Goal: Transaction & Acquisition: Book appointment/travel/reservation

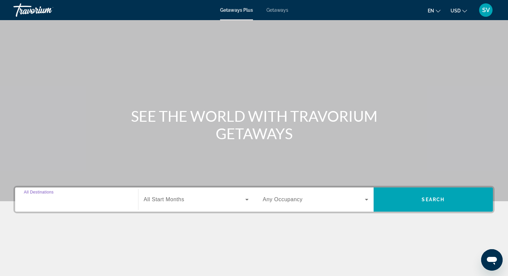
click at [106, 199] on input "Destination All Destinations" at bounding box center [76, 200] width 105 height 8
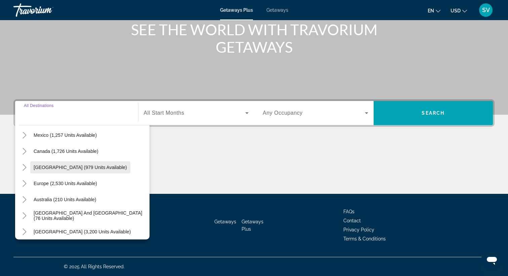
scroll to position [51, 0]
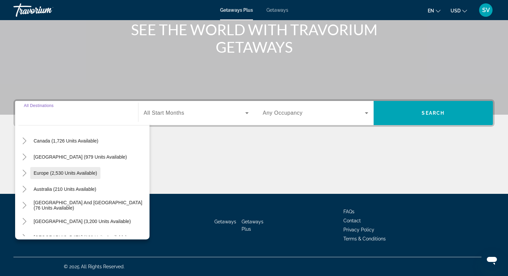
click at [82, 175] on span "Europe (2,530 units available)" at bounding box center [65, 173] width 63 height 5
type input "**********"
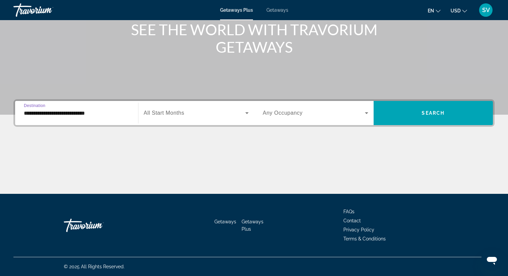
click at [245, 114] on icon "Search widget" at bounding box center [247, 113] width 8 height 8
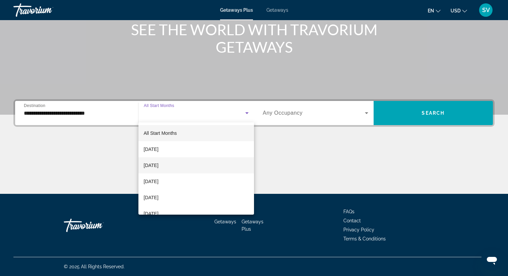
click at [159, 167] on span "[DATE]" at bounding box center [151, 166] width 15 height 8
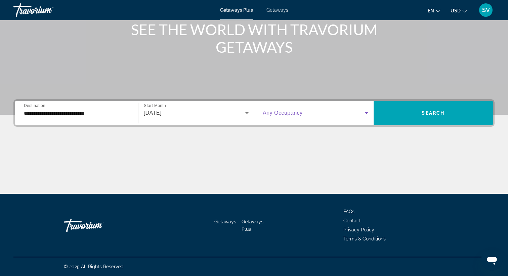
click at [367, 115] on icon "Search widget" at bounding box center [366, 113] width 8 height 8
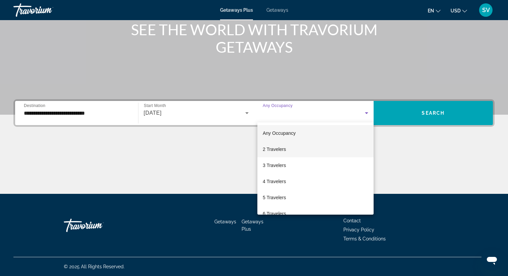
click at [281, 152] on span "2 Travelers" at bounding box center [274, 149] width 23 height 8
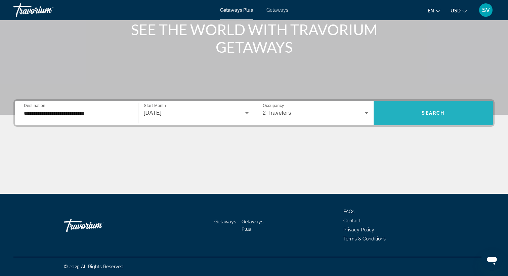
click at [412, 116] on span "Search widget" at bounding box center [433, 113] width 120 height 16
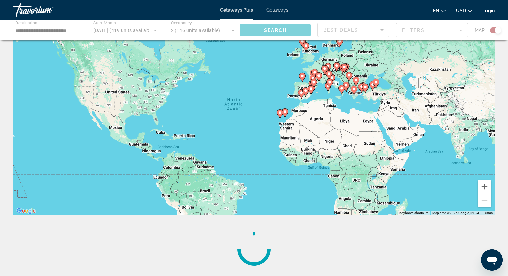
scroll to position [33, 0]
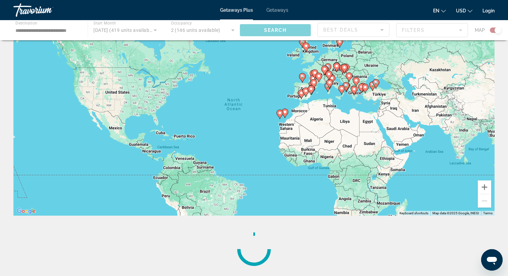
click at [346, 79] on gmp-advanced-marker "Main content" at bounding box center [349, 77] width 7 height 10
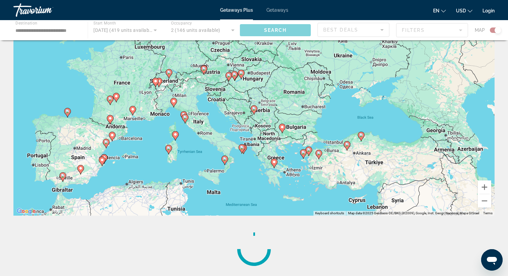
click at [245, 86] on div "To activate drag with keyboard, press Alt + Enter. Once in keyboard drag state,…" at bounding box center [253, 115] width 481 height 202
click at [242, 76] on icon "Main content" at bounding box center [241, 74] width 6 height 9
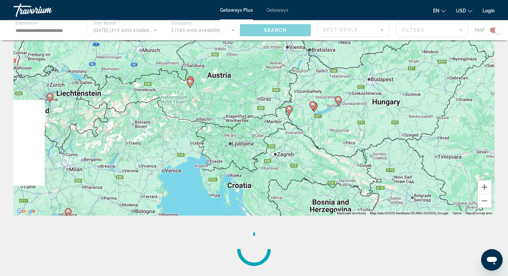
drag, startPoint x: 190, startPoint y: 115, endPoint x: 301, endPoint y: 106, distance: 110.8
click at [301, 106] on div "To activate drag with keyboard, press Alt + Enter. Once in keyboard drag state,…" at bounding box center [253, 115] width 481 height 202
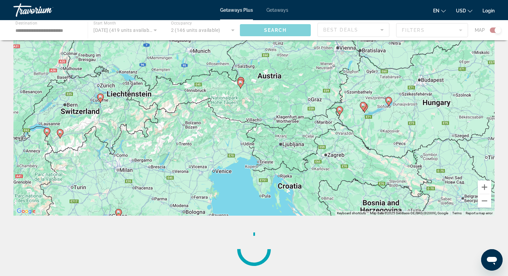
click at [240, 83] on image "Main content" at bounding box center [240, 83] width 4 height 4
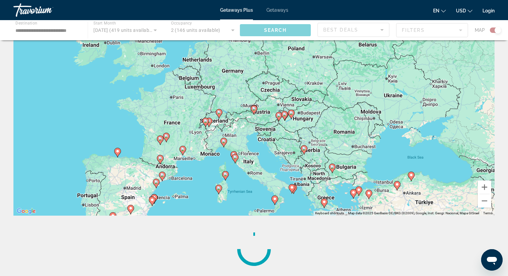
click at [254, 111] on icon "Main content" at bounding box center [254, 110] width 6 height 9
type input "**********"
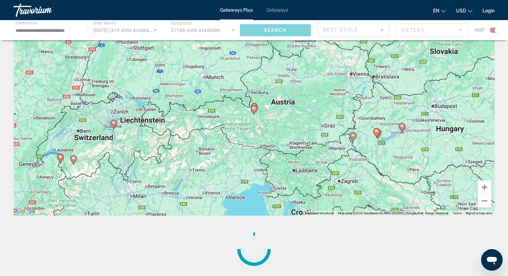
click at [254, 111] on icon "Main content" at bounding box center [254, 110] width 6 height 9
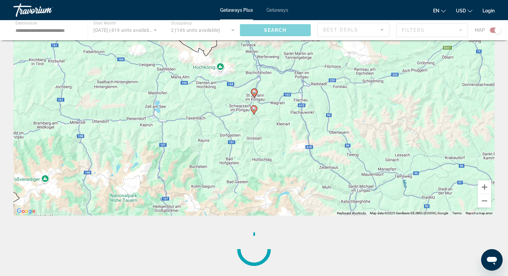
click at [254, 109] on image "Main content" at bounding box center [254, 109] width 4 height 4
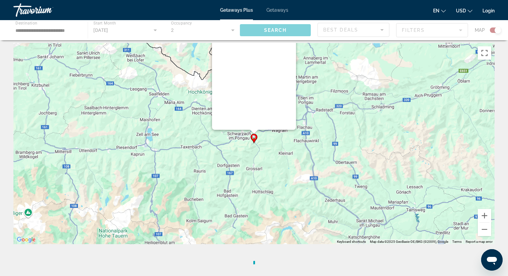
scroll to position [0, 0]
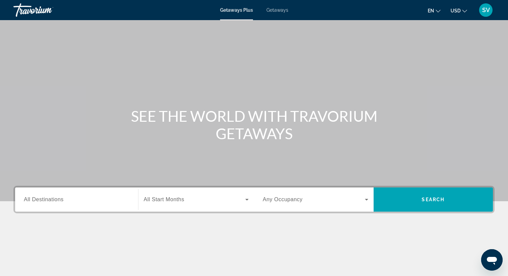
click at [53, 202] on span "All Destinations" at bounding box center [44, 200] width 40 height 6
click at [53, 202] on input "Destination All Destinations" at bounding box center [76, 200] width 105 height 8
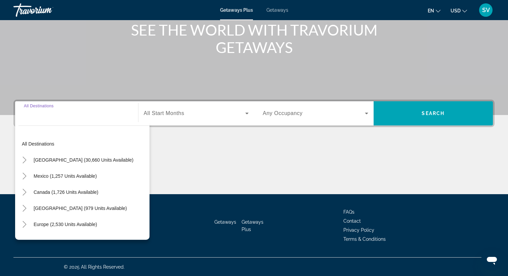
scroll to position [87, 0]
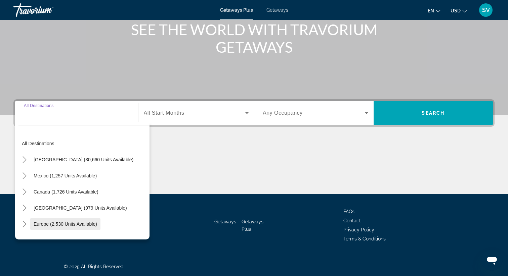
click at [51, 224] on span "Europe (2,530 units available)" at bounding box center [65, 224] width 63 height 5
type input "**********"
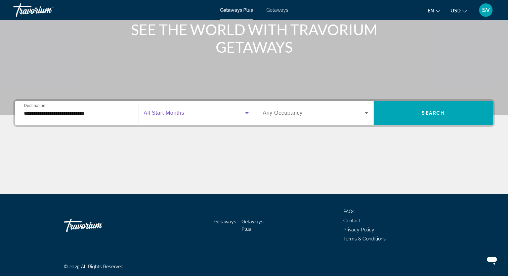
click at [246, 113] on icon "Search widget" at bounding box center [246, 114] width 3 height 2
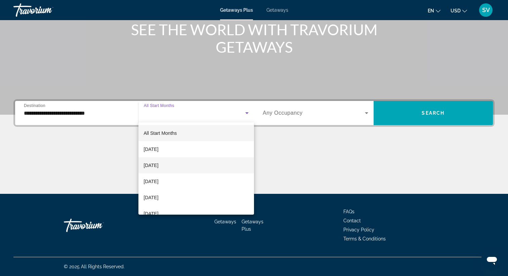
click at [159, 166] on span "[DATE]" at bounding box center [151, 166] width 15 height 8
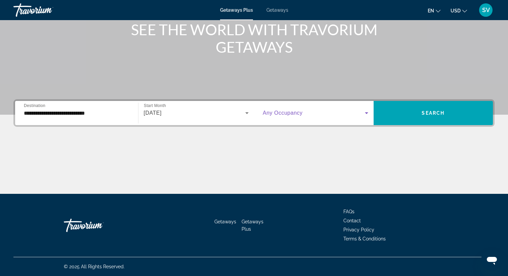
click at [367, 113] on icon "Search widget" at bounding box center [366, 114] width 3 height 2
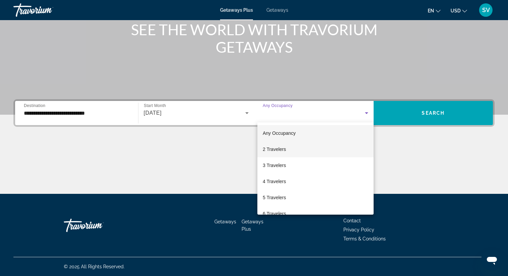
click at [279, 150] on span "2 Travelers" at bounding box center [274, 149] width 23 height 8
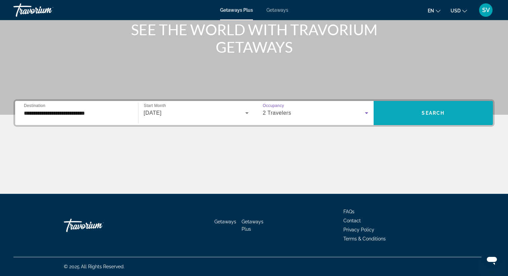
click at [415, 118] on span "Search widget" at bounding box center [433, 113] width 120 height 16
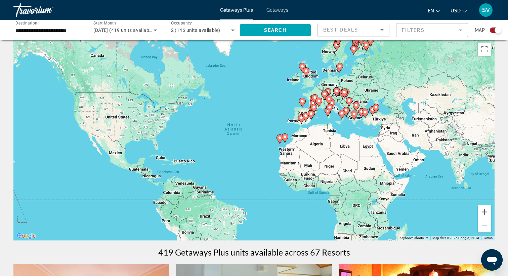
scroll to position [4, 0]
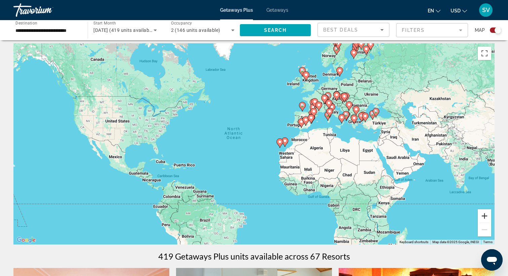
click at [487, 218] on button "Zoom in" at bounding box center [484, 216] width 13 height 13
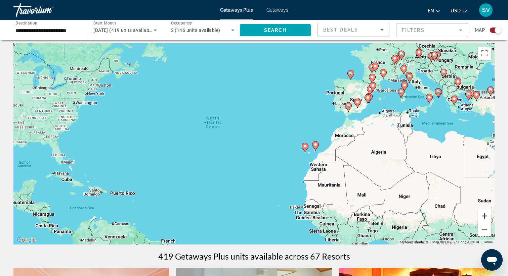
click at [487, 218] on button "Zoom in" at bounding box center [484, 216] width 13 height 13
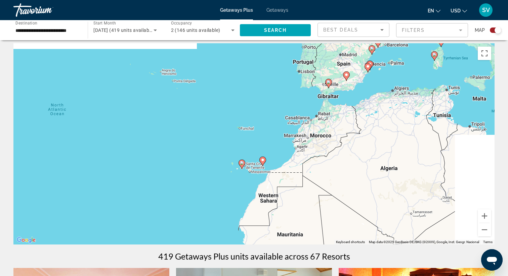
drag, startPoint x: 460, startPoint y: 169, endPoint x: 264, endPoint y: 189, distance: 197.9
click at [266, 188] on div "To activate drag with keyboard, press Alt + Enter. Once in keyboard drag state,…" at bounding box center [253, 144] width 481 height 202
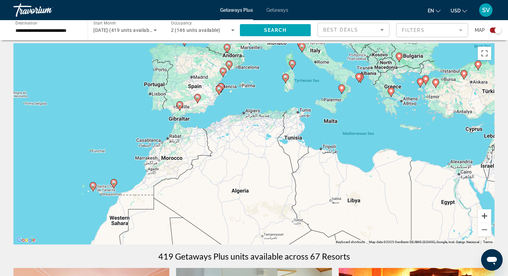
click at [484, 217] on button "Zoom in" at bounding box center [484, 216] width 13 height 13
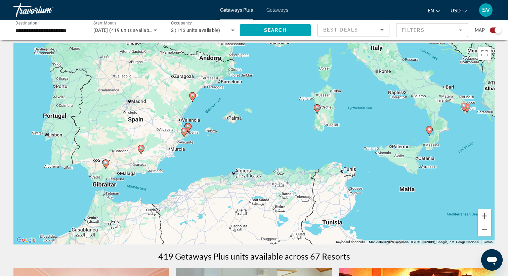
drag, startPoint x: 315, startPoint y: 144, endPoint x: 315, endPoint y: 236, distance: 92.4
click at [315, 236] on div "To activate drag with keyboard, press Alt + Enter. Once in keyboard drag state,…" at bounding box center [253, 144] width 481 height 202
click at [486, 215] on button "Zoom in" at bounding box center [484, 216] width 13 height 13
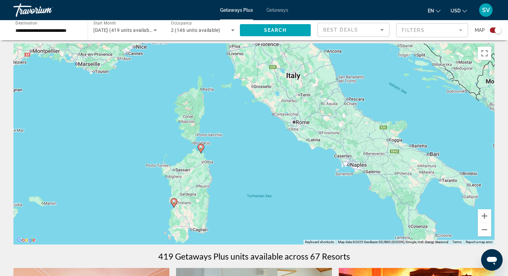
drag, startPoint x: 396, startPoint y: 150, endPoint x: 190, endPoint y: 276, distance: 240.9
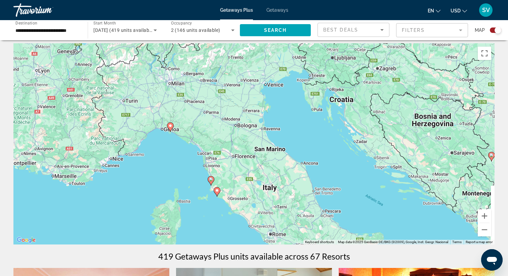
drag, startPoint x: 256, startPoint y: 156, endPoint x: 229, endPoint y: 269, distance: 116.4
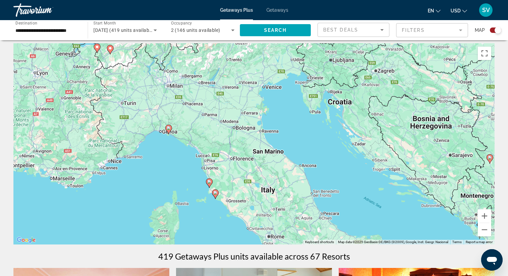
click at [168, 128] on image "Main content" at bounding box center [169, 128] width 4 height 4
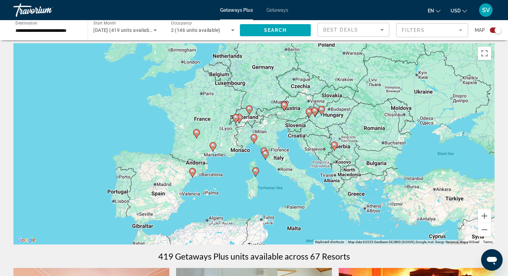
click at [252, 139] on image "Main content" at bounding box center [254, 138] width 4 height 4
type input "**********"
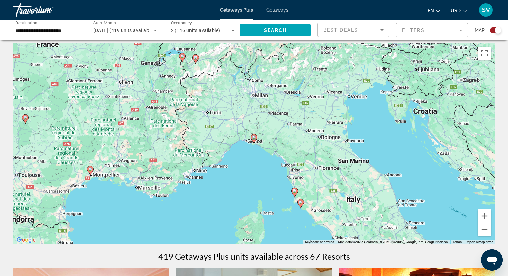
click at [252, 139] on image "Main content" at bounding box center [254, 138] width 4 height 4
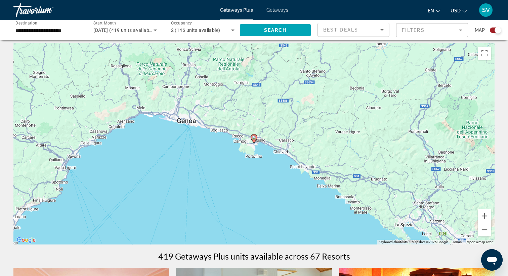
click at [255, 138] on image "Main content" at bounding box center [254, 138] width 4 height 4
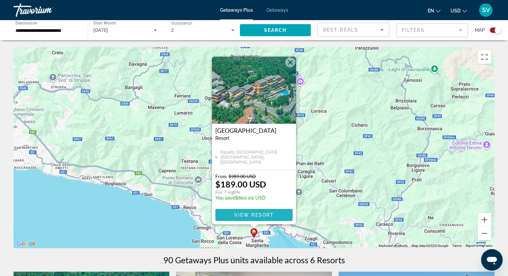
click at [269, 214] on span "View Resort" at bounding box center [254, 215] width 40 height 5
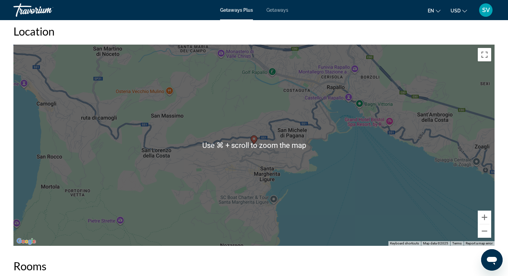
scroll to position [1041, 0]
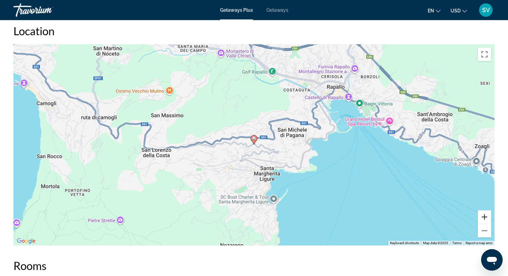
click at [483, 211] on button "Zoom in" at bounding box center [484, 217] width 13 height 13
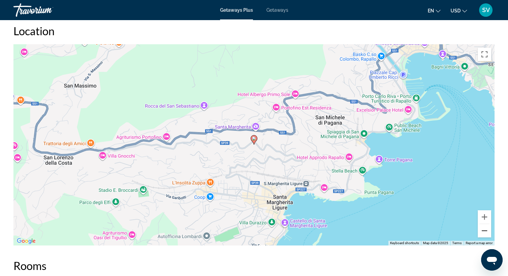
click at [484, 228] on button "Zoom out" at bounding box center [484, 230] width 13 height 13
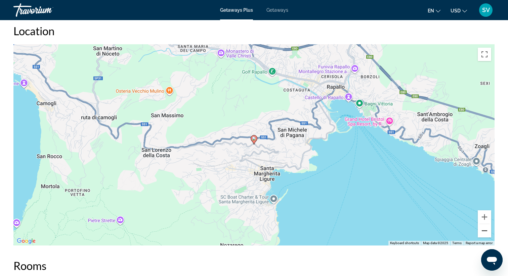
click at [484, 228] on button "Zoom out" at bounding box center [484, 230] width 13 height 13
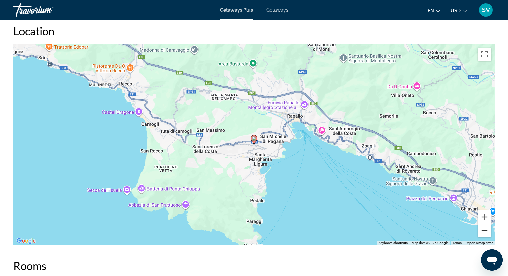
click at [484, 228] on button "Zoom out" at bounding box center [484, 230] width 13 height 13
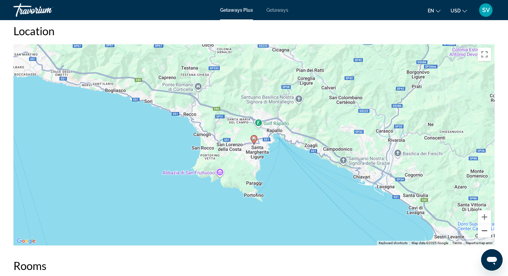
click at [484, 228] on button "Zoom out" at bounding box center [484, 230] width 13 height 13
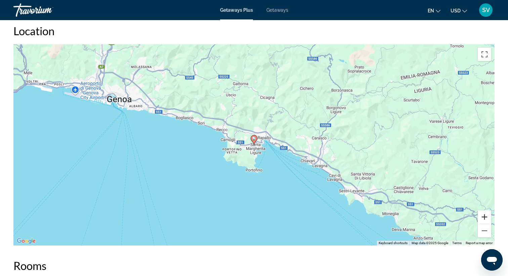
click at [484, 212] on button "Zoom in" at bounding box center [484, 217] width 13 height 13
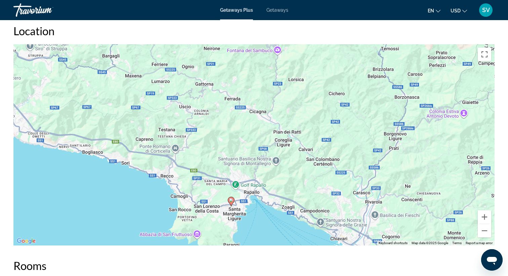
drag, startPoint x: 452, startPoint y: 134, endPoint x: 432, endPoint y: 195, distance: 63.9
click at [431, 195] on div "To activate drag with keyboard, press Alt + Enter. Once in keyboard drag state,…" at bounding box center [253, 145] width 481 height 202
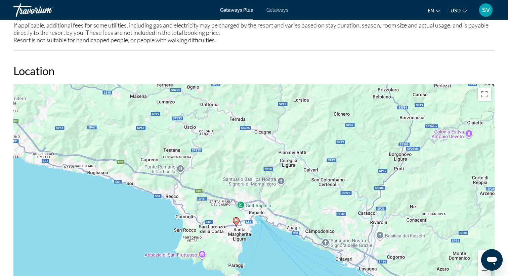
scroll to position [1001, 0]
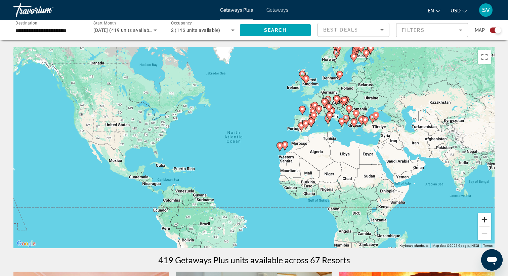
click at [486, 219] on button "Zoom in" at bounding box center [484, 219] width 13 height 13
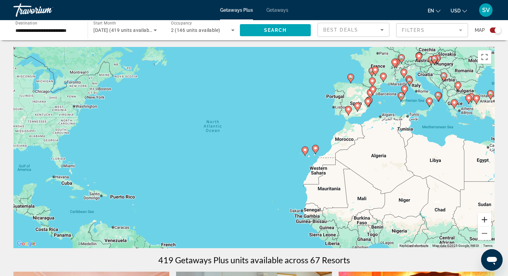
click at [486, 219] on button "Zoom in" at bounding box center [484, 219] width 13 height 13
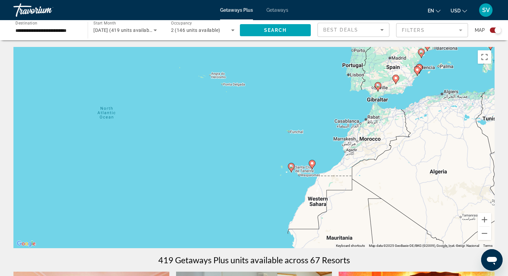
drag, startPoint x: 456, startPoint y: 156, endPoint x: 319, endPoint y: 185, distance: 140.8
click at [324, 182] on div "To activate drag with keyboard, press Alt + Enter. Once in keyboard drag state,…" at bounding box center [253, 148] width 481 height 202
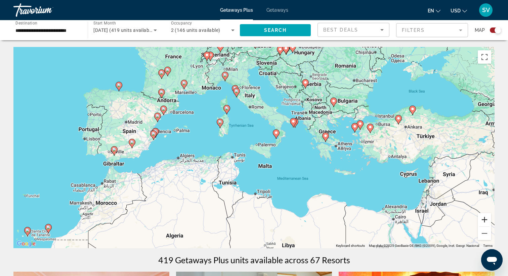
click at [484, 219] on button "Zoom in" at bounding box center [484, 219] width 13 height 13
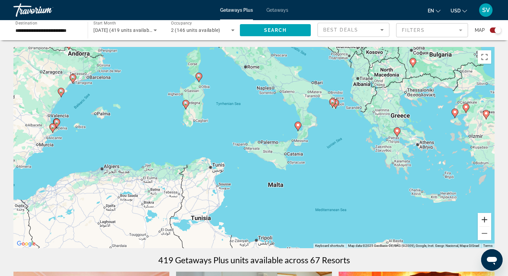
click at [484, 219] on button "Zoom in" at bounding box center [484, 219] width 13 height 13
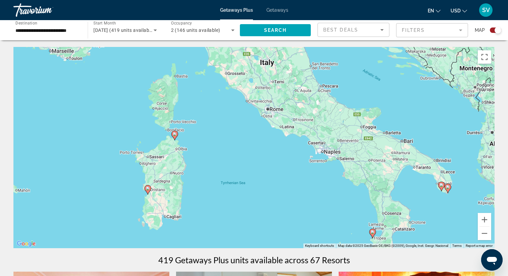
drag, startPoint x: 328, startPoint y: 128, endPoint x: 361, endPoint y: 255, distance: 131.1
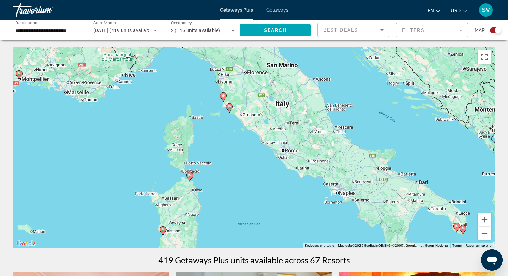
drag, startPoint x: 274, startPoint y: 161, endPoint x: 309, endPoint y: 214, distance: 63.2
click at [309, 214] on div "To activate drag with keyboard, press Alt + Enter. Once in keyboard drag state,…" at bounding box center [253, 148] width 481 height 202
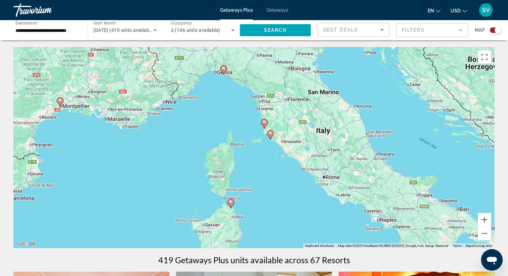
click at [264, 122] on image "Main content" at bounding box center [264, 123] width 4 height 4
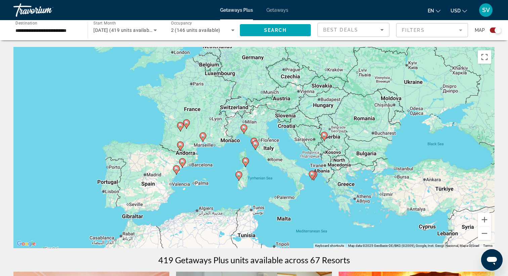
click at [255, 143] on image "Main content" at bounding box center [255, 144] width 4 height 4
type input "**********"
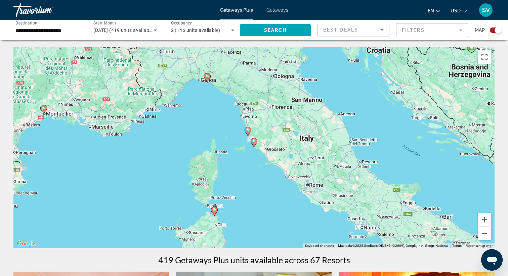
click at [255, 143] on image "Main content" at bounding box center [254, 141] width 4 height 4
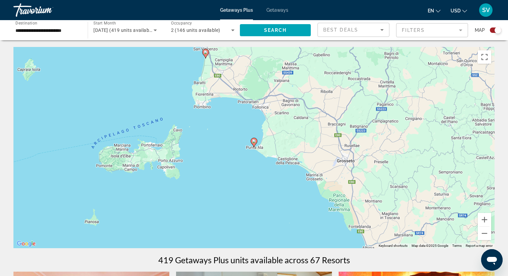
click at [255, 143] on image "Main content" at bounding box center [254, 141] width 4 height 4
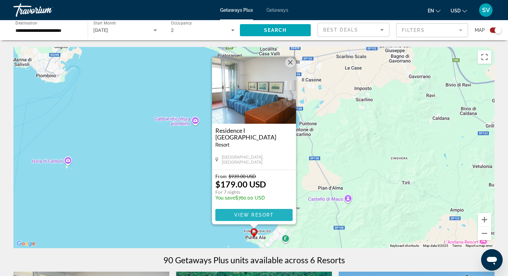
click at [260, 216] on span "View Resort" at bounding box center [254, 215] width 40 height 5
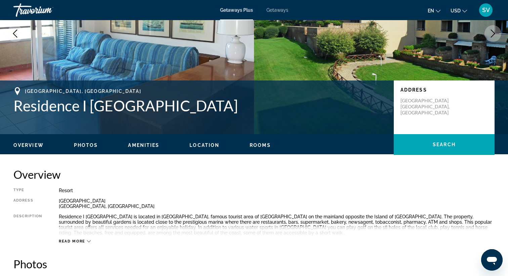
scroll to position [87, 0]
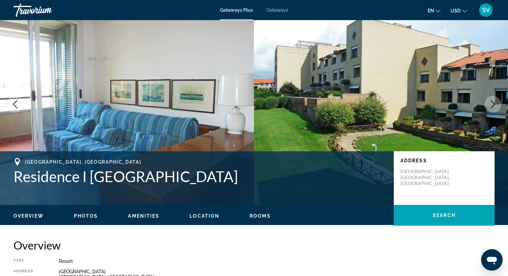
click at [88, 214] on span "Photos" at bounding box center [86, 216] width 24 height 5
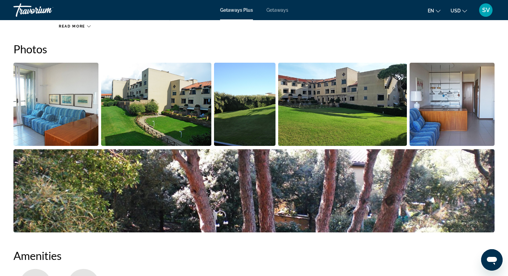
scroll to position [305, 0]
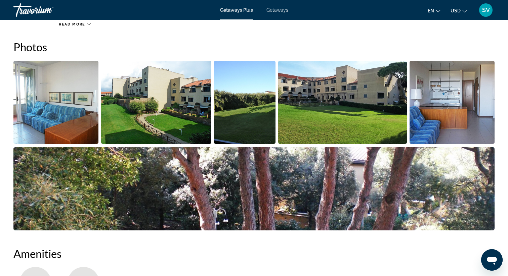
click at [174, 105] on img "Open full-screen image slider" at bounding box center [156, 102] width 110 height 83
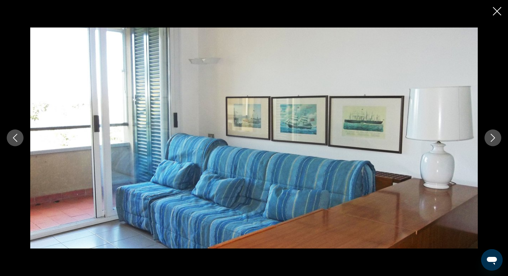
click at [495, 140] on icon "Next image" at bounding box center [493, 138] width 8 height 8
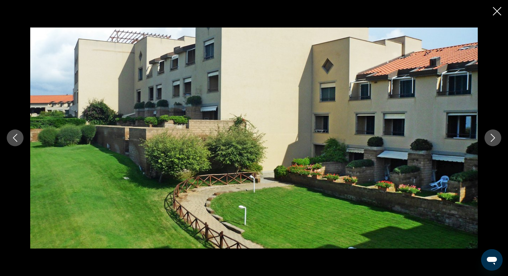
click at [495, 140] on icon "Next image" at bounding box center [493, 138] width 8 height 8
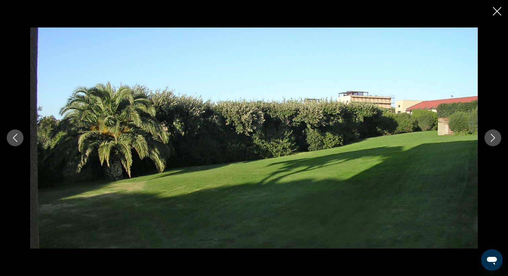
click at [495, 140] on icon "Next image" at bounding box center [493, 138] width 8 height 8
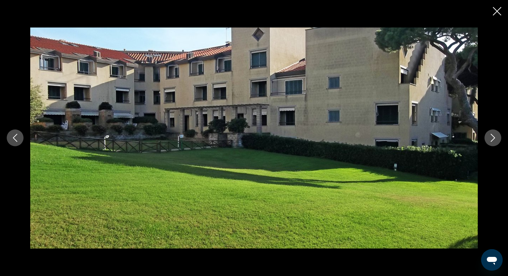
click at [495, 140] on icon "Next image" at bounding box center [493, 138] width 8 height 8
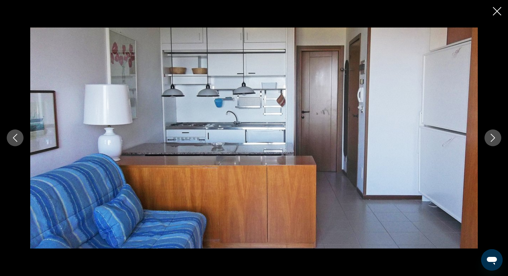
click at [495, 140] on icon "Next image" at bounding box center [493, 138] width 8 height 8
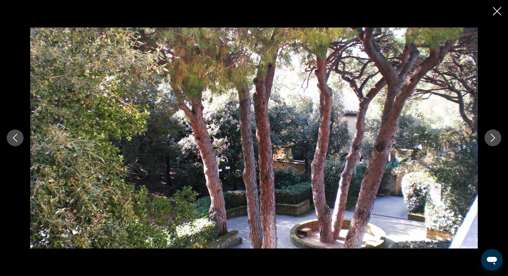
click at [495, 140] on icon "Next image" at bounding box center [493, 138] width 8 height 8
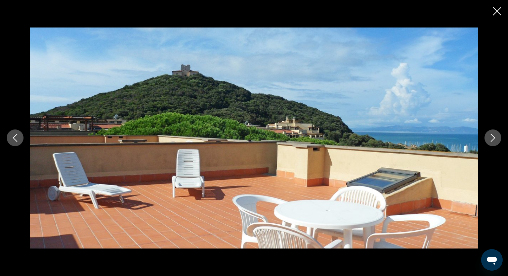
click at [495, 140] on icon "Next image" at bounding box center [493, 138] width 8 height 8
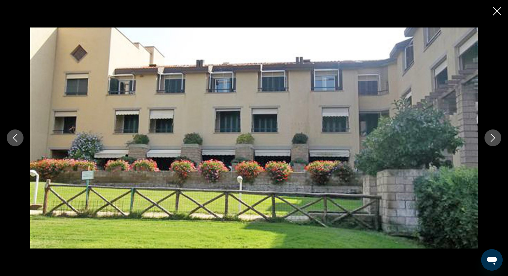
click at [14, 135] on icon "Previous image" at bounding box center [15, 138] width 8 height 8
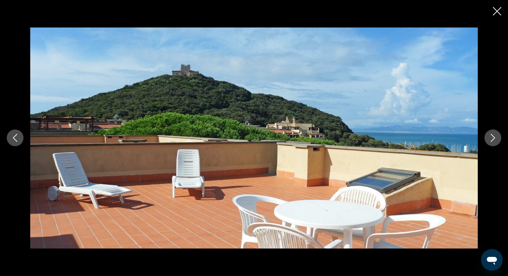
click at [499, 10] on icon "Close slideshow" at bounding box center [497, 11] width 8 height 8
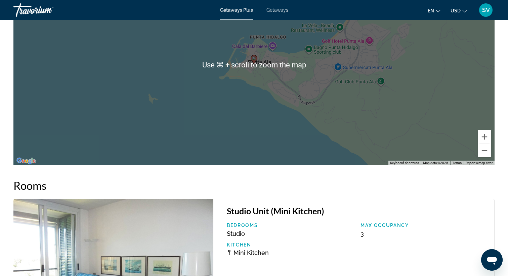
scroll to position [1100, 0]
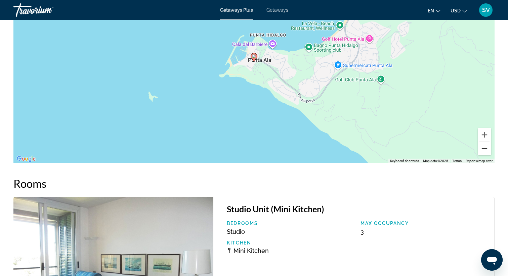
click at [482, 150] on button "Zoom out" at bounding box center [484, 148] width 13 height 13
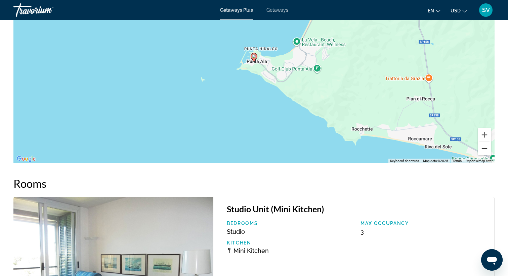
click at [482, 150] on button "Zoom out" at bounding box center [484, 148] width 13 height 13
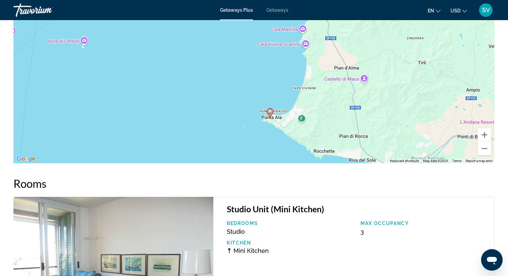
drag, startPoint x: 379, startPoint y: 81, endPoint x: 414, endPoint y: 140, distance: 68.8
click at [414, 140] on div "To activate drag with keyboard, press Alt + Enter. Once in keyboard drag state,…" at bounding box center [253, 63] width 481 height 202
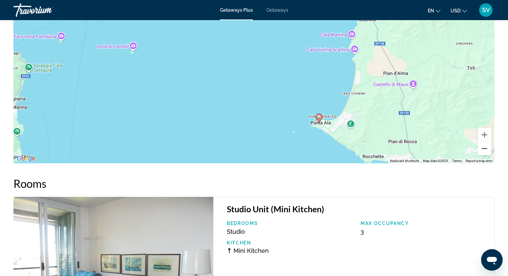
click at [486, 150] on button "Zoom out" at bounding box center [484, 148] width 13 height 13
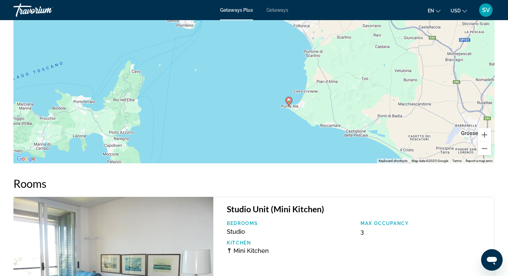
drag, startPoint x: 388, startPoint y: 94, endPoint x: 366, endPoint y: 163, distance: 72.2
click at [366, 162] on div "To activate drag with keyboard, press Alt + Enter. Once in keyboard drag state,…" at bounding box center [253, 63] width 481 height 202
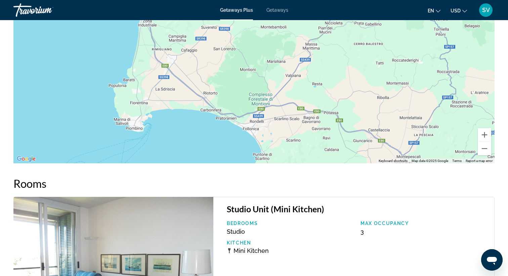
click at [320, 130] on div "To activate drag with keyboard, press Alt + Enter. Once in keyboard drag state,…" at bounding box center [253, 63] width 481 height 202
click at [485, 148] on button "Zoom out" at bounding box center [484, 148] width 13 height 13
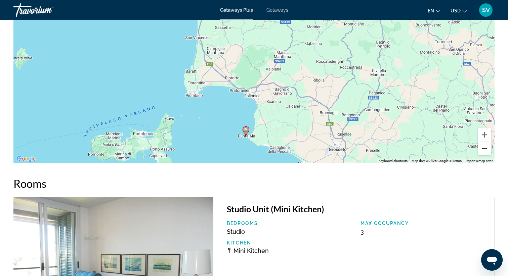
click at [485, 148] on button "Zoom out" at bounding box center [484, 148] width 13 height 13
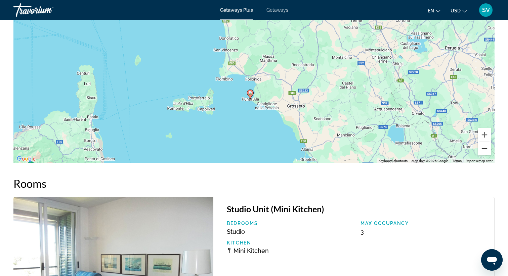
click at [486, 149] on button "Zoom out" at bounding box center [484, 148] width 13 height 13
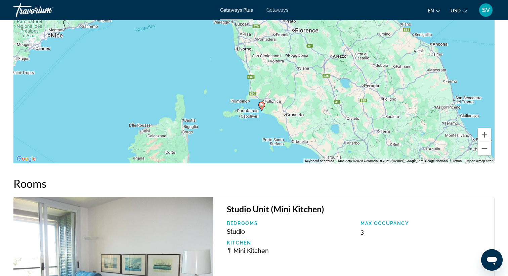
drag, startPoint x: 336, startPoint y: 102, endPoint x: 346, endPoint y: 133, distance: 32.9
click at [346, 133] on div "To activate drag with keyboard, press Alt + Enter. Once in keyboard drag state,…" at bounding box center [253, 63] width 481 height 202
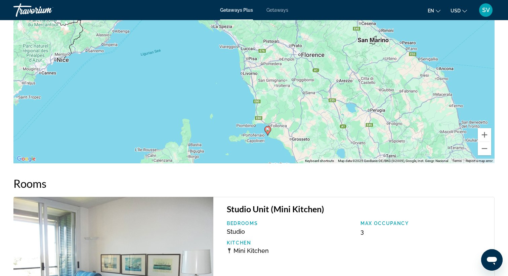
drag, startPoint x: 318, startPoint y: 120, endPoint x: 324, endPoint y: 145, distance: 25.9
click at [324, 145] on div "To activate drag with keyboard, press Alt + Enter. Once in keyboard drag state,…" at bounding box center [253, 63] width 481 height 202
click at [486, 134] on button "Zoom in" at bounding box center [484, 134] width 13 height 13
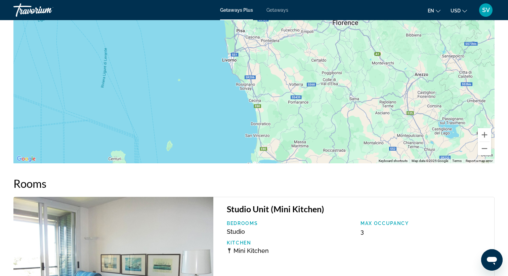
drag, startPoint x: 387, startPoint y: 129, endPoint x: 387, endPoint y: 80, distance: 49.7
click at [387, 84] on div "Main content" at bounding box center [253, 63] width 481 height 202
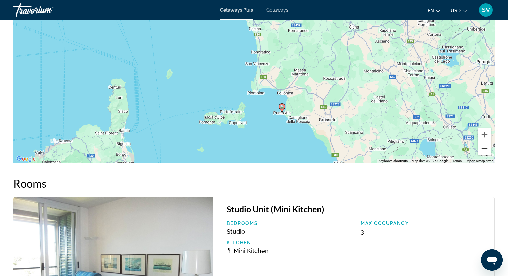
click at [485, 150] on button "Zoom out" at bounding box center [484, 148] width 13 height 13
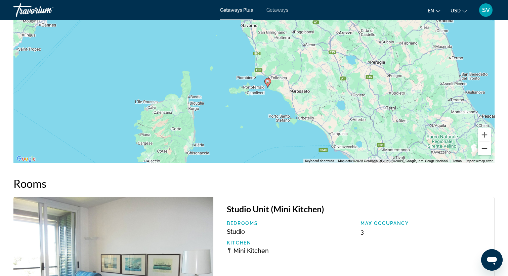
click at [485, 150] on button "Zoom out" at bounding box center [484, 148] width 13 height 13
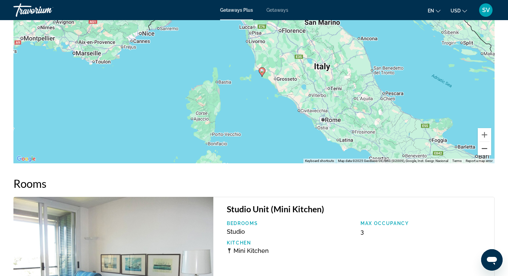
click at [485, 150] on button "Zoom out" at bounding box center [484, 148] width 13 height 13
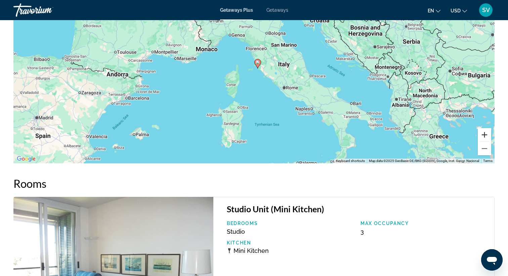
click at [484, 136] on button "Zoom in" at bounding box center [484, 134] width 13 height 13
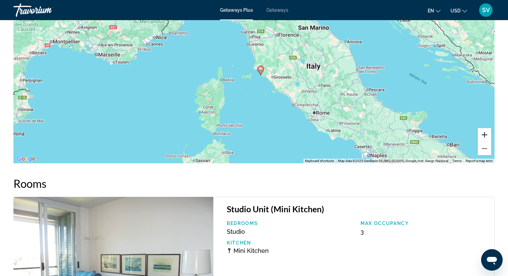
click at [484, 136] on button "Zoom in" at bounding box center [484, 134] width 13 height 13
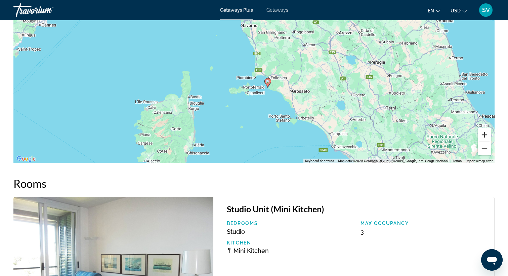
click at [484, 136] on button "Zoom in" at bounding box center [484, 134] width 13 height 13
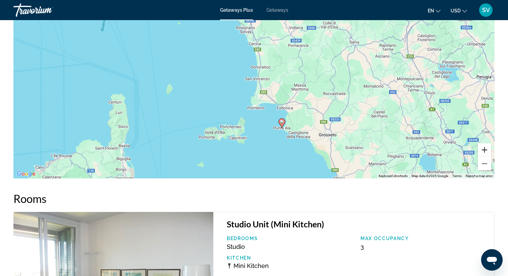
scroll to position [1061, 0]
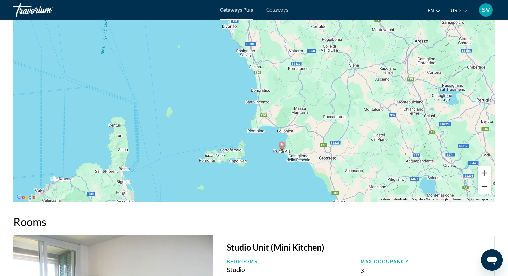
click at [484, 188] on button "Zoom out" at bounding box center [484, 186] width 13 height 13
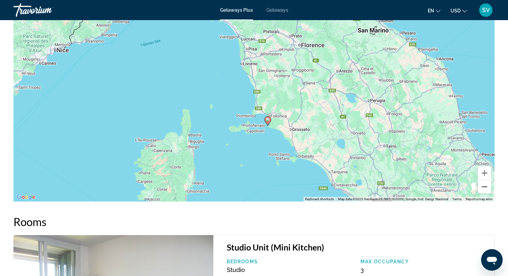
click at [484, 188] on button "Zoom out" at bounding box center [484, 186] width 13 height 13
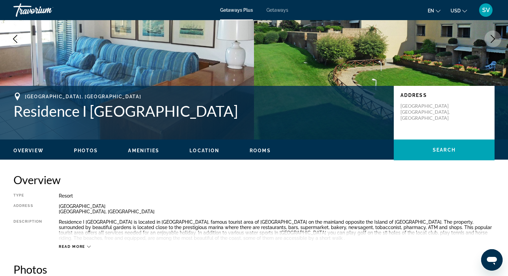
scroll to position [81, 0]
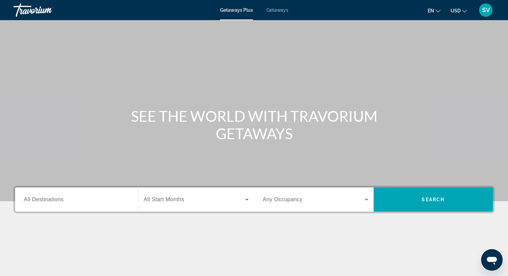
click at [84, 200] on input "Destination All Destinations" at bounding box center [76, 200] width 105 height 8
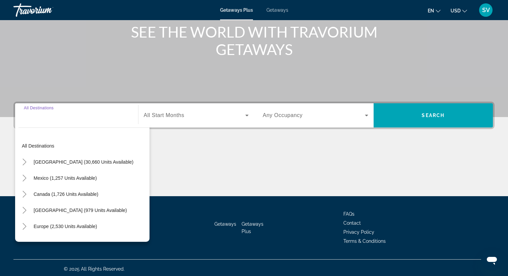
scroll to position [87, 0]
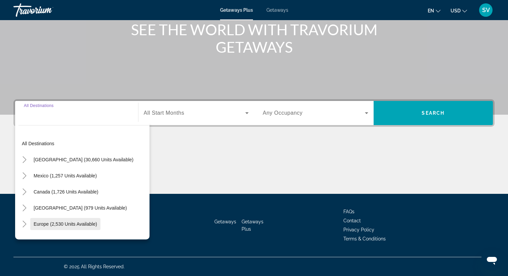
click at [73, 223] on span "Europe (2,530 units available)" at bounding box center [65, 224] width 63 height 5
type input "**********"
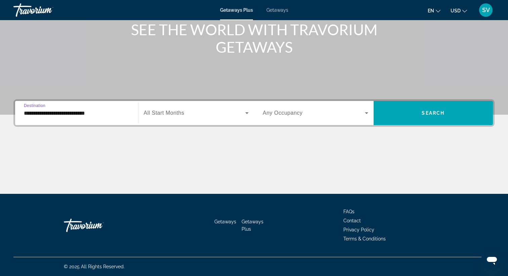
click at [244, 113] on icon "Search widget" at bounding box center [247, 113] width 8 height 8
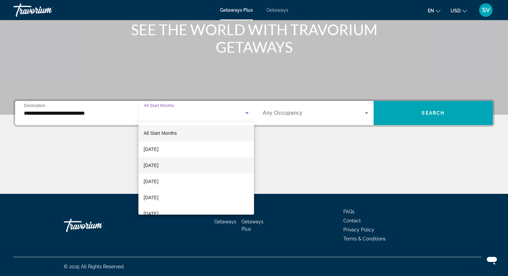
click at [157, 166] on span "[DATE]" at bounding box center [151, 166] width 15 height 8
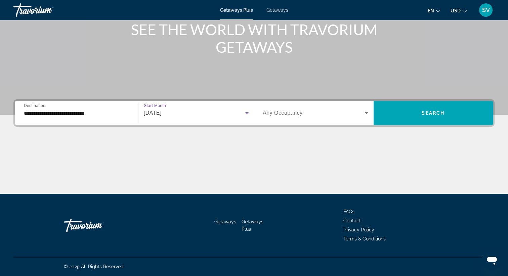
click at [365, 114] on icon "Search widget" at bounding box center [366, 113] width 8 height 8
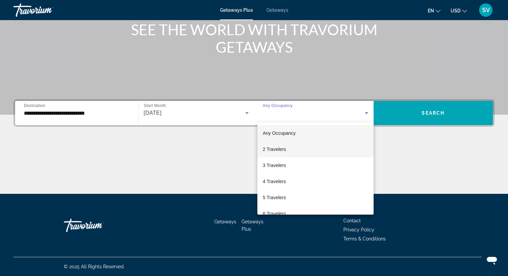
click at [283, 150] on span "2 Travelers" at bounding box center [274, 149] width 23 height 8
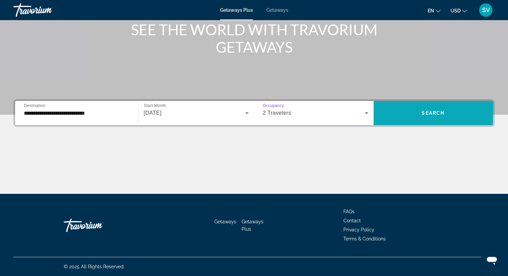
click at [401, 113] on span "Search widget" at bounding box center [433, 113] width 120 height 16
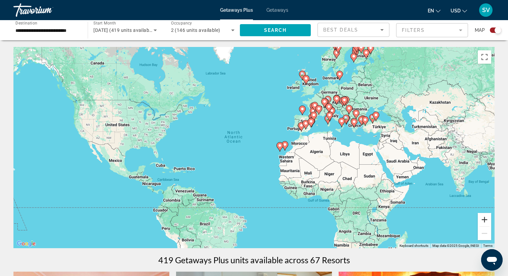
click at [484, 221] on button "Zoom in" at bounding box center [484, 219] width 13 height 13
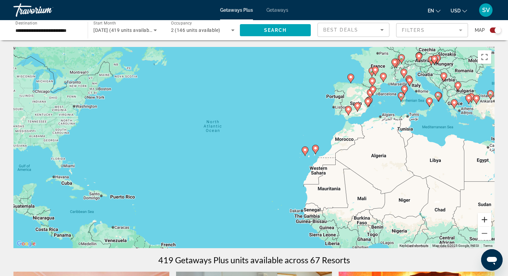
click at [484, 221] on button "Zoom in" at bounding box center [484, 219] width 13 height 13
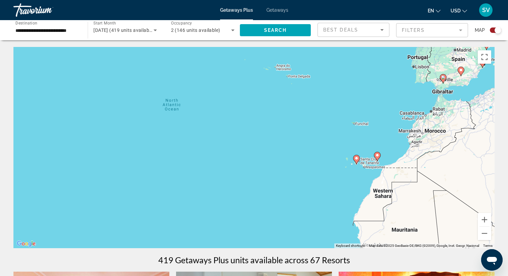
drag, startPoint x: 436, startPoint y: 154, endPoint x: 262, endPoint y: 186, distance: 176.9
click at [266, 183] on div "To activate drag with keyboard, press Alt + Enter. Once in keyboard drag state,…" at bounding box center [253, 148] width 481 height 202
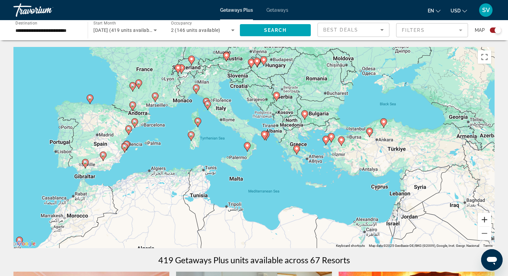
click at [482, 219] on button "Zoom in" at bounding box center [484, 219] width 13 height 13
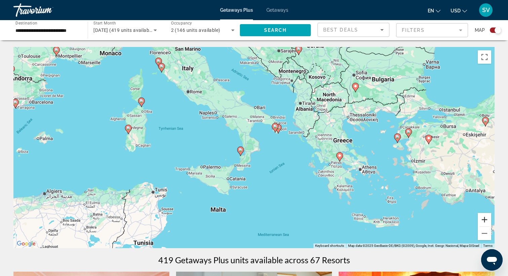
click at [483, 220] on button "Zoom in" at bounding box center [484, 219] width 13 height 13
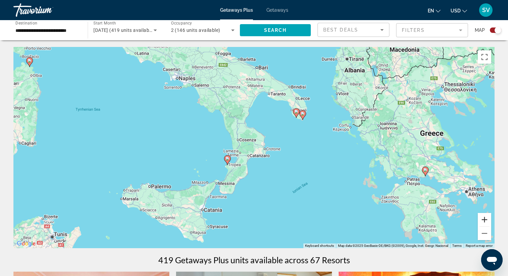
click at [483, 220] on button "Zoom in" at bounding box center [484, 219] width 13 height 13
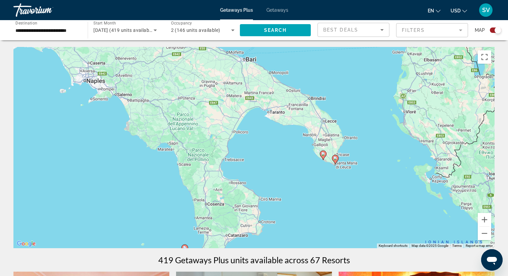
drag, startPoint x: 339, startPoint y: 179, endPoint x: 323, endPoint y: 251, distance: 73.9
drag, startPoint x: 290, startPoint y: 181, endPoint x: 297, endPoint y: 217, distance: 36.5
click at [296, 213] on div "To activate drag with keyboard, press Alt + Enter. Once in keyboard drag state,…" at bounding box center [253, 148] width 481 height 202
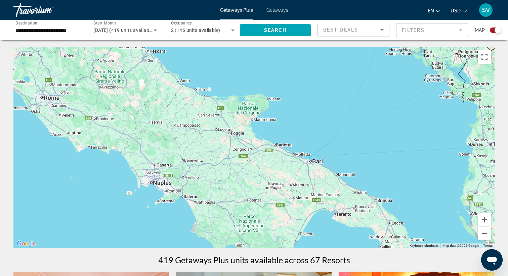
drag, startPoint x: 202, startPoint y: 156, endPoint x: 265, endPoint y: 193, distance: 74.2
click at [265, 193] on div "To activate drag with keyboard, press Alt + Enter. Once in keyboard drag state,…" at bounding box center [253, 148] width 481 height 202
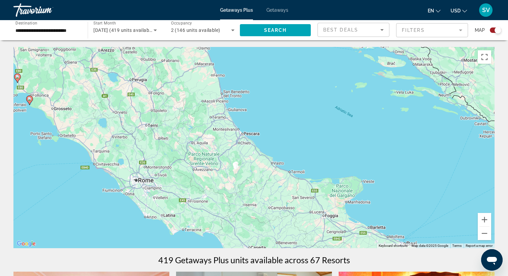
drag, startPoint x: 186, startPoint y: 121, endPoint x: 254, endPoint y: 202, distance: 105.9
click at [254, 202] on div "To activate drag with keyboard, press Alt + Enter. Once in keyboard drag state,…" at bounding box center [253, 148] width 481 height 202
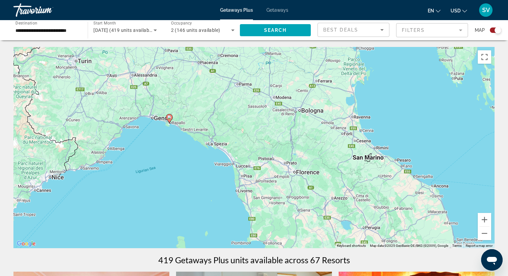
drag, startPoint x: 274, startPoint y: 214, endPoint x: 302, endPoint y: 119, distance: 99.3
click at [302, 119] on div "To activate drag with keyboard, press Alt + Enter. Once in keyboard drag state,…" at bounding box center [253, 148] width 481 height 202
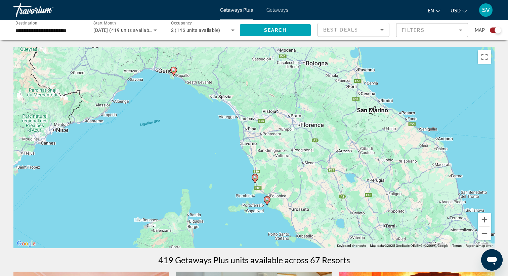
drag, startPoint x: 296, startPoint y: 141, endPoint x: 299, endPoint y: 44, distance: 97.1
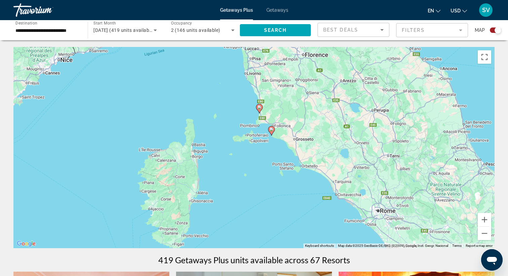
drag, startPoint x: 306, startPoint y: 83, endPoint x: 320, endPoint y: 60, distance: 25.9
click at [317, 63] on div "To activate drag with keyboard, press Alt + Enter. Once in keyboard drag state,…" at bounding box center [253, 148] width 481 height 202
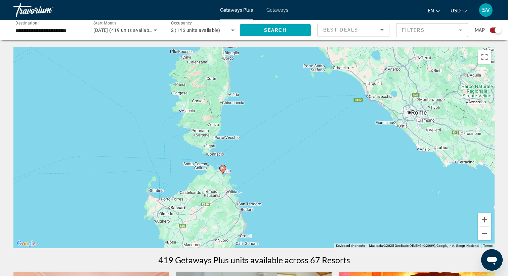
drag, startPoint x: 339, startPoint y: 143, endPoint x: 355, endPoint y: 53, distance: 92.0
click at [354, 54] on div "To activate drag with keyboard, press Alt + Enter. Once in keyboard drag state,…" at bounding box center [253, 148] width 481 height 202
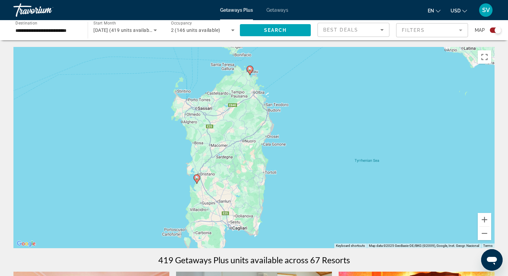
drag, startPoint x: 322, startPoint y: 111, endPoint x: 307, endPoint y: 158, distance: 49.2
click at [308, 156] on div "To activate drag with keyboard, press Alt + Enter. Once in keyboard drag state,…" at bounding box center [253, 148] width 481 height 202
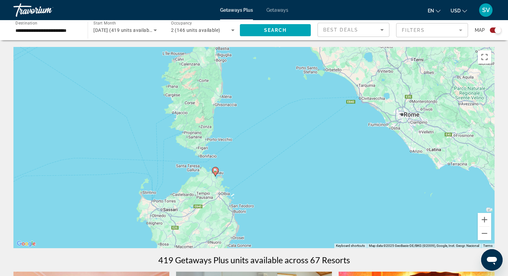
drag, startPoint x: 307, startPoint y: 158, endPoint x: 299, endPoint y: 210, distance: 52.4
click at [299, 209] on div "To activate drag with keyboard, press Alt + Enter. Once in keyboard drag state,…" at bounding box center [253, 148] width 481 height 202
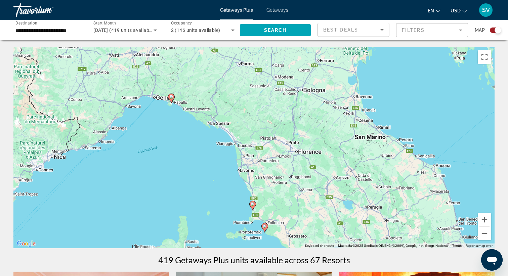
click at [253, 204] on image "Main content" at bounding box center [253, 205] width 4 height 4
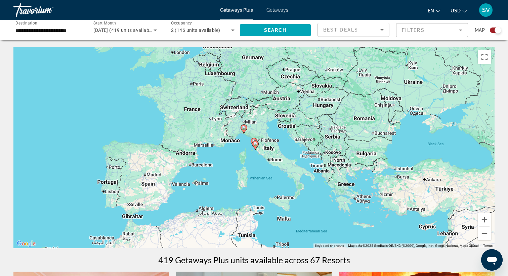
click at [255, 140] on gmp-advanced-marker "Main content" at bounding box center [255, 145] width 7 height 10
type input "**********"
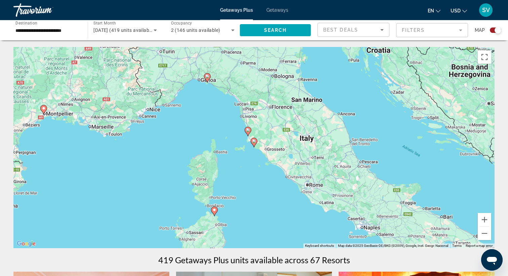
click at [247, 130] on image "Main content" at bounding box center [248, 130] width 4 height 4
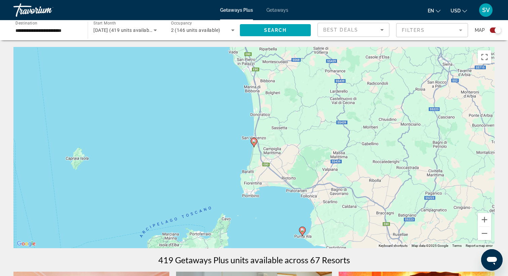
click at [255, 140] on image "Main content" at bounding box center [254, 141] width 4 height 4
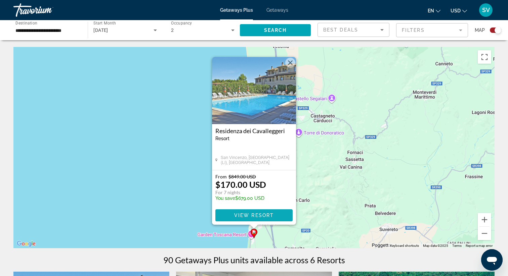
click at [280, 217] on span "Main content" at bounding box center [253, 216] width 77 height 16
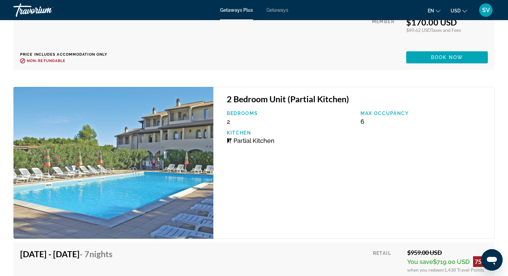
scroll to position [1459, 0]
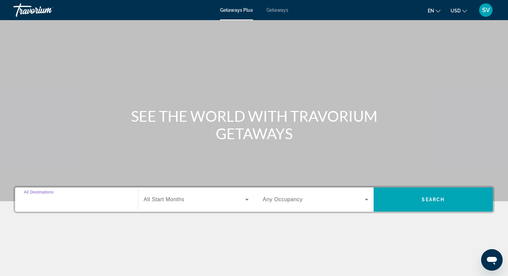
click at [63, 203] on input "Destination All Destinations" at bounding box center [76, 200] width 105 height 8
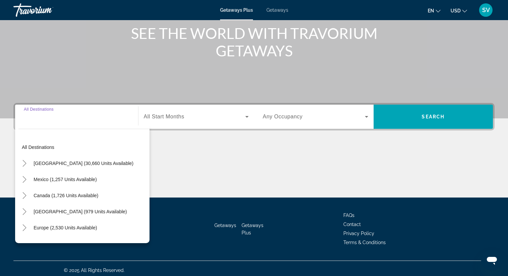
scroll to position [87, 0]
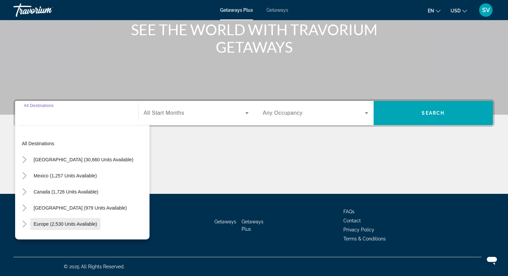
click at [62, 224] on span "Europe (2,530 units available)" at bounding box center [65, 224] width 63 height 5
type input "**********"
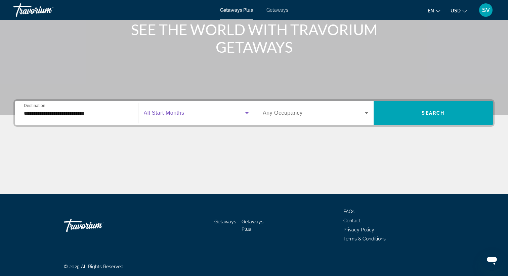
click at [248, 112] on icon "Search widget" at bounding box center [247, 113] width 8 height 8
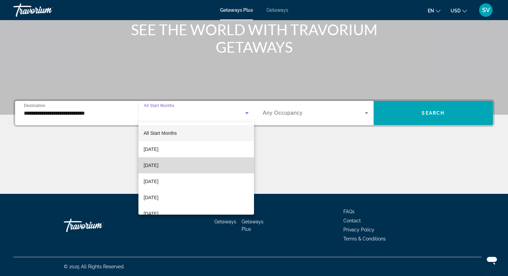
click at [159, 166] on span "[DATE]" at bounding box center [151, 166] width 15 height 8
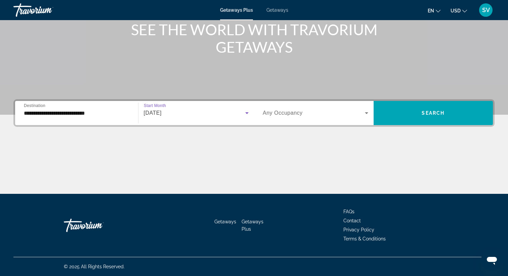
click at [320, 115] on span "Search widget" at bounding box center [314, 113] width 102 height 8
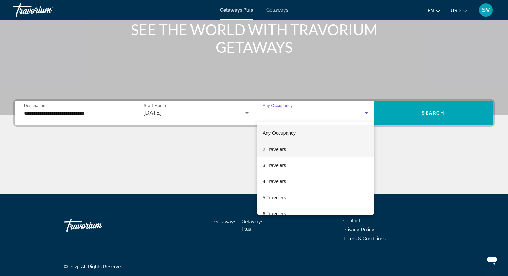
click at [279, 148] on span "2 Travelers" at bounding box center [274, 149] width 23 height 8
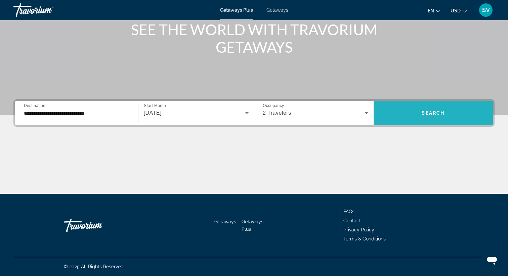
click at [418, 118] on span "Search widget" at bounding box center [433, 113] width 120 height 16
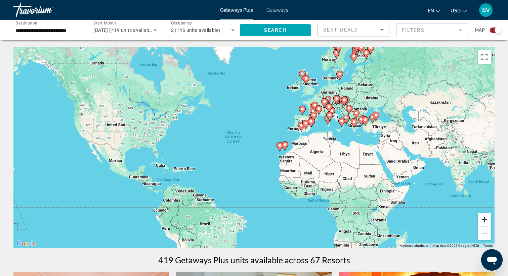
click at [483, 219] on button "Zoom in" at bounding box center [484, 219] width 13 height 13
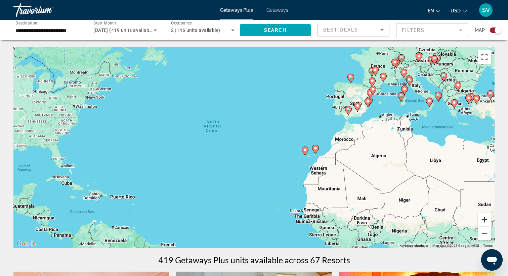
click at [483, 219] on button "Zoom in" at bounding box center [484, 219] width 13 height 13
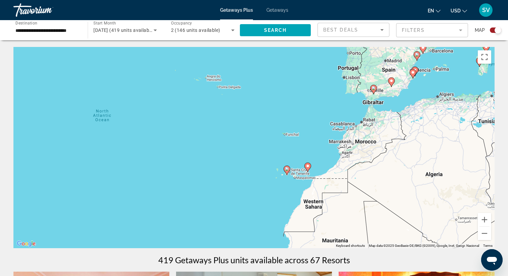
drag, startPoint x: 462, startPoint y: 150, endPoint x: 337, endPoint y: 175, distance: 127.7
click at [340, 173] on div "To activate drag with keyboard, press Alt + Enter. Once in keyboard drag state,…" at bounding box center [253, 148] width 481 height 202
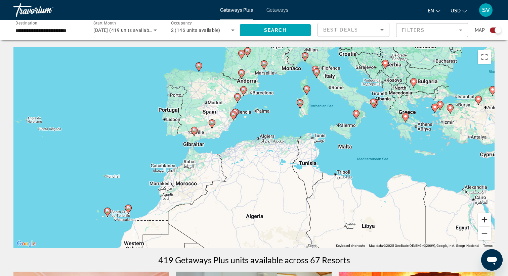
click at [484, 221] on button "Zoom in" at bounding box center [484, 219] width 13 height 13
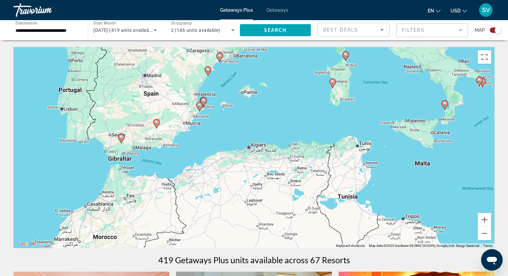
drag, startPoint x: 401, startPoint y: 148, endPoint x: 348, endPoint y: 216, distance: 85.9
click at [351, 213] on div "To activate drag with keyboard, press Alt + Enter. Once in keyboard drag state,…" at bounding box center [253, 148] width 481 height 202
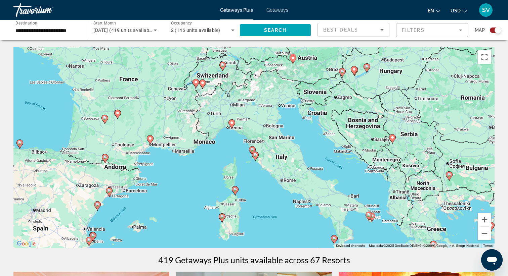
drag, startPoint x: 299, startPoint y: 201, endPoint x: 299, endPoint y: 219, distance: 17.8
click at [299, 219] on div "To activate drag with keyboard, press Alt + Enter. Once in keyboard drag state,…" at bounding box center [253, 148] width 481 height 202
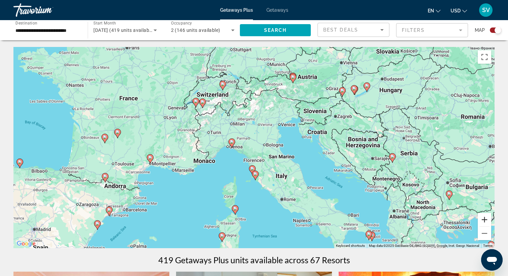
click at [487, 219] on button "Zoom in" at bounding box center [484, 219] width 13 height 13
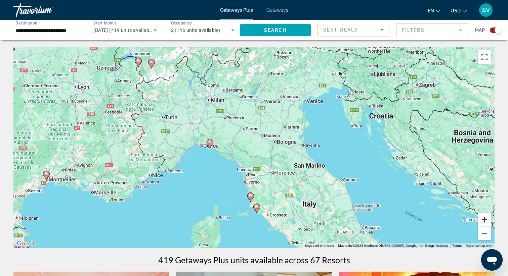
click at [487, 219] on button "Zoom in" at bounding box center [484, 219] width 13 height 13
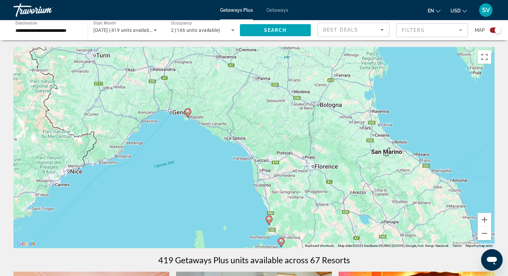
drag, startPoint x: 339, startPoint y: 191, endPoint x: 361, endPoint y: 158, distance: 40.4
click at [361, 158] on div "To activate drag with keyboard, press Alt + Enter. Once in keyboard drag state,…" at bounding box center [253, 148] width 481 height 202
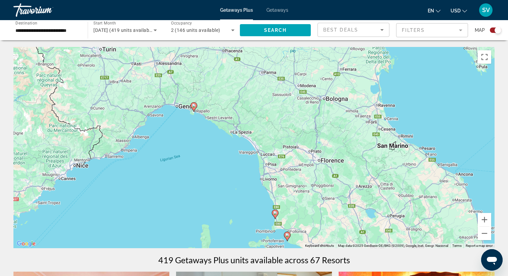
drag, startPoint x: 318, startPoint y: 150, endPoint x: 318, endPoint y: 161, distance: 10.1
click at [318, 158] on div "To activate drag with keyboard, press Alt + Enter. Once in keyboard drag state,…" at bounding box center [253, 148] width 481 height 202
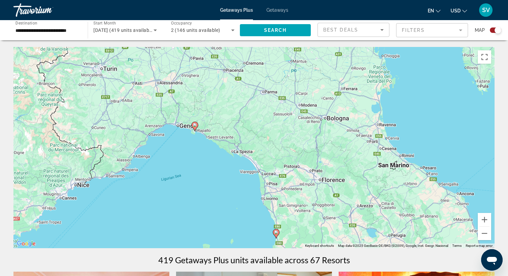
drag, startPoint x: 254, startPoint y: 131, endPoint x: 275, endPoint y: 151, distance: 29.0
click at [275, 151] on div "To activate drag with keyboard, press Alt + Enter. Once in keyboard drag state,…" at bounding box center [253, 148] width 481 height 202
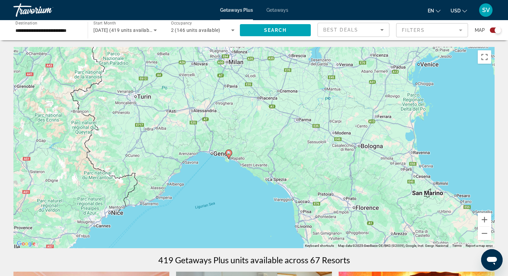
drag, startPoint x: 275, startPoint y: 151, endPoint x: 275, endPoint y: 197, distance: 46.0
click at [275, 195] on div "To activate drag with keyboard, press Alt + Enter. Once in keyboard drag state,…" at bounding box center [253, 148] width 481 height 202
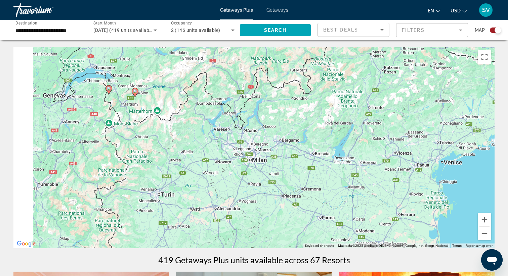
drag, startPoint x: 165, startPoint y: 156, endPoint x: 245, endPoint y: 221, distance: 103.6
click at [245, 221] on div "To activate drag with keyboard, press Alt + Enter. Once in keyboard drag state,…" at bounding box center [253, 148] width 481 height 202
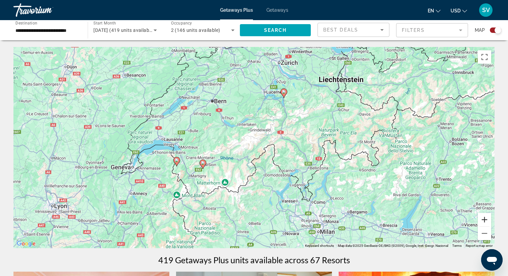
click at [486, 219] on button "Zoom in" at bounding box center [484, 219] width 13 height 13
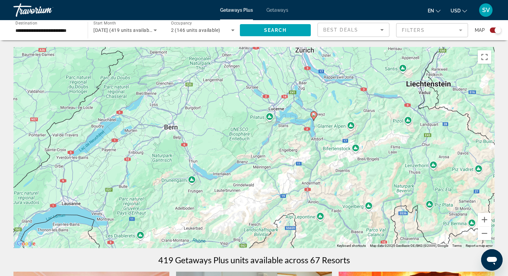
drag, startPoint x: 402, startPoint y: 135, endPoint x: 402, endPoint y: 209, distance: 73.2
click at [402, 209] on div "To activate drag with keyboard, press Alt + Enter. Once in keyboard drag state,…" at bounding box center [253, 148] width 481 height 202
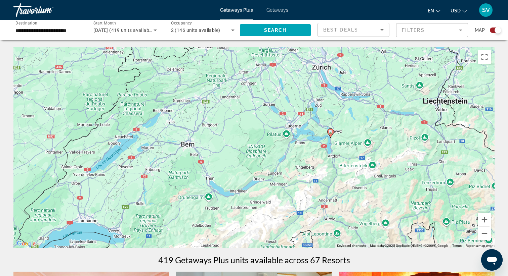
drag, startPoint x: 378, startPoint y: 163, endPoint x: 394, endPoint y: 182, distance: 24.3
click at [394, 181] on div "To activate drag with keyboard, press Alt + Enter. Once in keyboard drag state,…" at bounding box center [253, 148] width 481 height 202
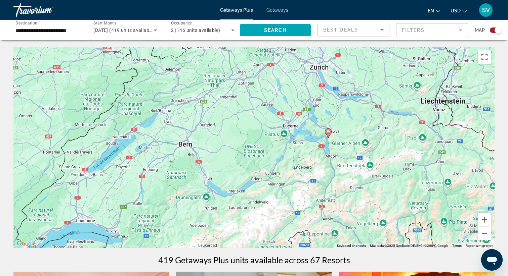
click at [329, 133] on image "Main content" at bounding box center [328, 132] width 4 height 4
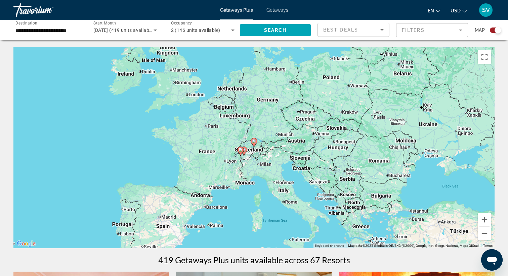
click at [254, 142] on image "Main content" at bounding box center [254, 141] width 4 height 4
type input "**********"
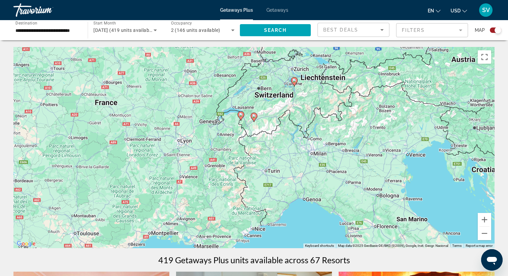
drag, startPoint x: 237, startPoint y: 157, endPoint x: 276, endPoint y: 98, distance: 71.2
click at [277, 96] on div "To activate drag with keyboard, press Alt + Enter. Once in keyboard drag state,…" at bounding box center [253, 148] width 481 height 202
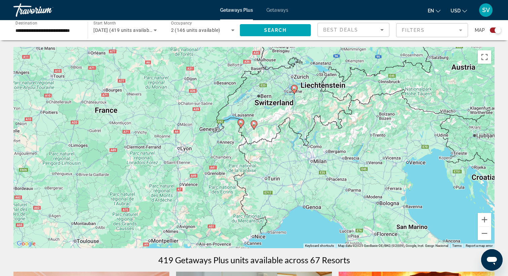
click at [240, 124] on image "Main content" at bounding box center [241, 123] width 4 height 4
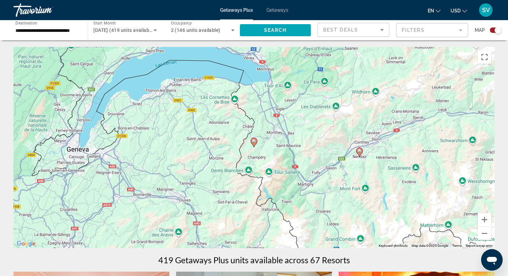
click at [255, 142] on image "Main content" at bounding box center [254, 141] width 4 height 4
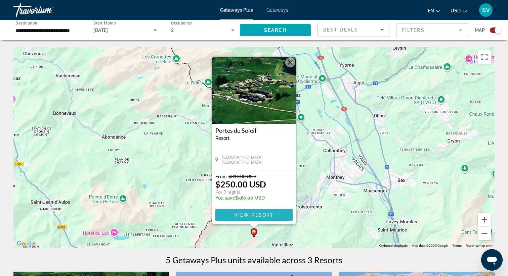
click at [262, 216] on span "View Resort" at bounding box center [254, 215] width 40 height 5
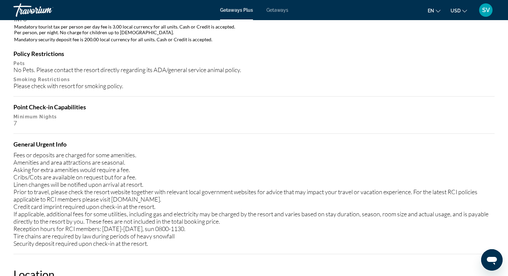
scroll to position [649, 0]
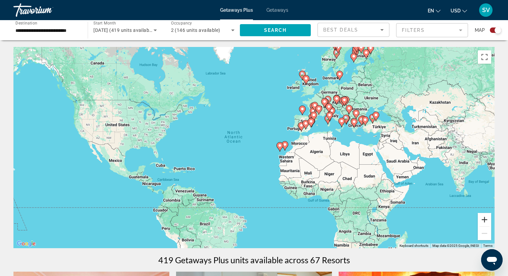
click at [486, 220] on button "Zoom in" at bounding box center [484, 219] width 13 height 13
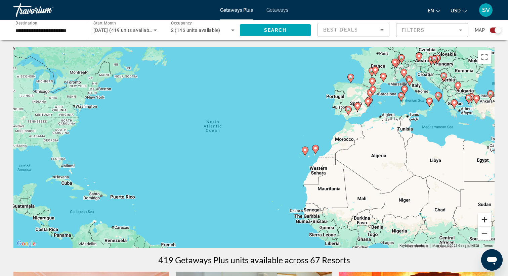
click at [486, 220] on button "Zoom in" at bounding box center [484, 219] width 13 height 13
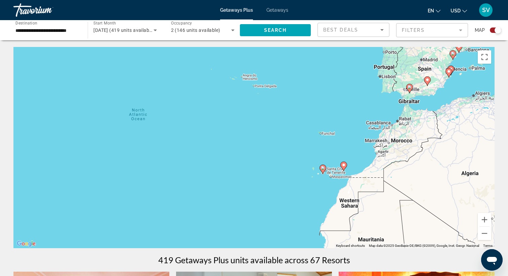
drag, startPoint x: 449, startPoint y: 156, endPoint x: 329, endPoint y: 223, distance: 137.9
click at [329, 223] on div "To activate drag with keyboard, press Alt + Enter. Once in keyboard drag state,…" at bounding box center [253, 148] width 481 height 202
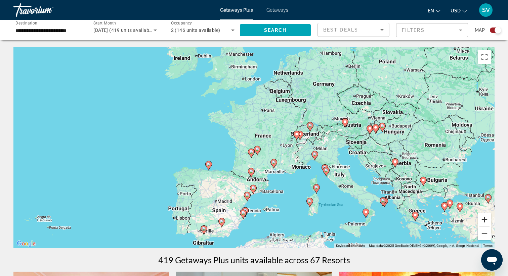
click at [484, 219] on button "Zoom in" at bounding box center [484, 219] width 13 height 13
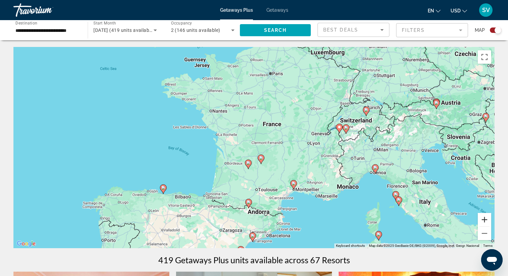
click at [484, 219] on button "Zoom in" at bounding box center [484, 219] width 13 height 13
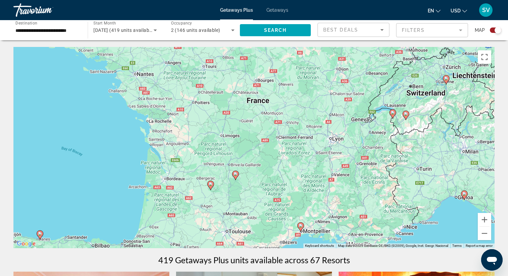
drag, startPoint x: 425, startPoint y: 159, endPoint x: 338, endPoint y: 187, distance: 91.0
click at [342, 184] on div "To activate drag with keyboard, press Alt + Enter. Once in keyboard drag state,…" at bounding box center [253, 148] width 481 height 202
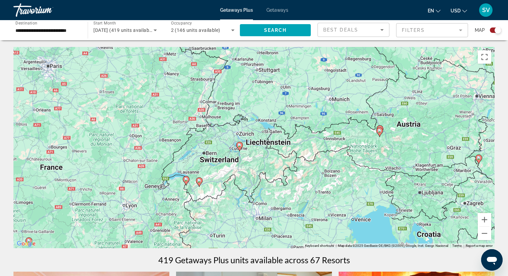
drag, startPoint x: 428, startPoint y: 178, endPoint x: 341, endPoint y: 179, distance: 87.3
click at [341, 179] on div "To activate drag with keyboard, press Alt + Enter. Once in keyboard drag state,…" at bounding box center [253, 148] width 481 height 202
click at [485, 222] on button "Zoom in" at bounding box center [484, 219] width 13 height 13
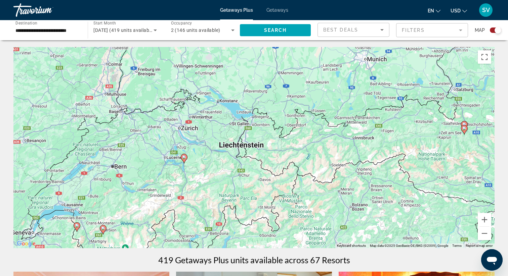
drag, startPoint x: 459, startPoint y: 151, endPoint x: 327, endPoint y: 196, distance: 139.1
click at [327, 196] on div "To activate drag with keyboard, press Alt + Enter. Once in keyboard drag state,…" at bounding box center [253, 148] width 481 height 202
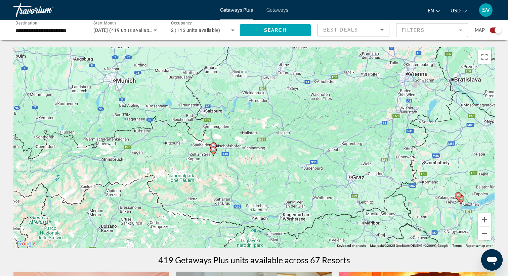
drag, startPoint x: 328, startPoint y: 197, endPoint x: 298, endPoint y: 93, distance: 108.8
click at [298, 93] on div "To activate drag with keyboard, press Alt + Enter. Once in keyboard drag state,…" at bounding box center [253, 148] width 481 height 202
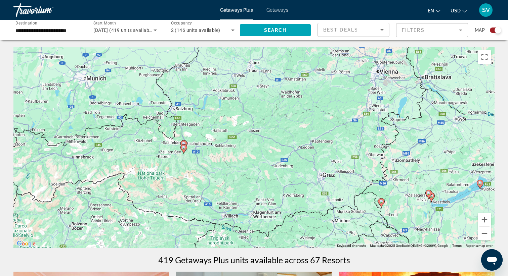
drag, startPoint x: 354, startPoint y: 117, endPoint x: 348, endPoint y: 218, distance: 100.6
click at [348, 218] on div "To activate drag with keyboard, press Alt + Enter. Once in keyboard drag state,…" at bounding box center [253, 148] width 481 height 202
click at [488, 233] on button "Zoom out" at bounding box center [484, 233] width 13 height 13
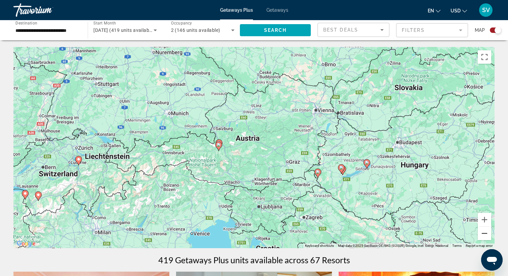
click at [488, 233] on button "Zoom out" at bounding box center [484, 233] width 13 height 13
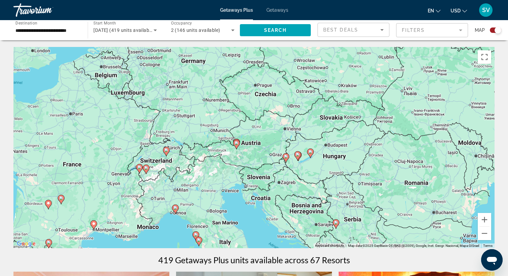
click at [238, 142] on icon "Main content" at bounding box center [236, 144] width 6 height 9
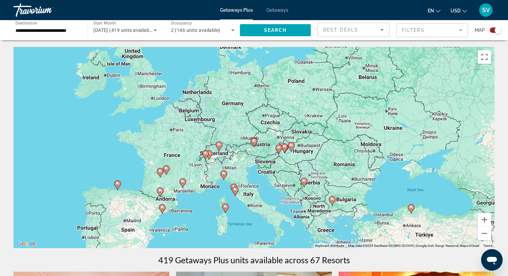
click at [254, 142] on image "Main content" at bounding box center [254, 141] width 4 height 4
type input "**********"
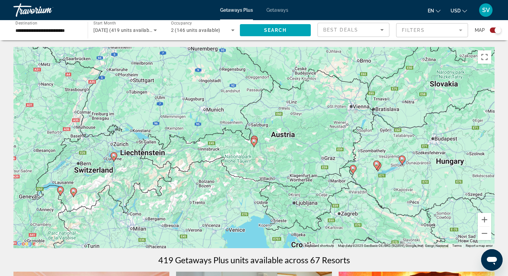
click at [254, 142] on image "Main content" at bounding box center [254, 141] width 4 height 4
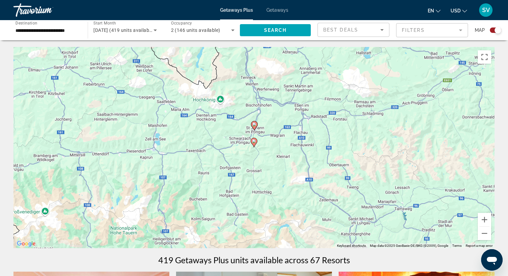
click at [254, 142] on image "Main content" at bounding box center [254, 141] width 4 height 4
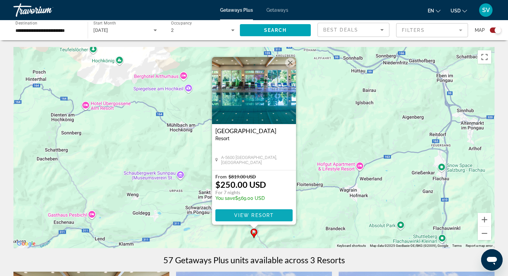
click at [260, 216] on span "View Resort" at bounding box center [254, 215] width 40 height 5
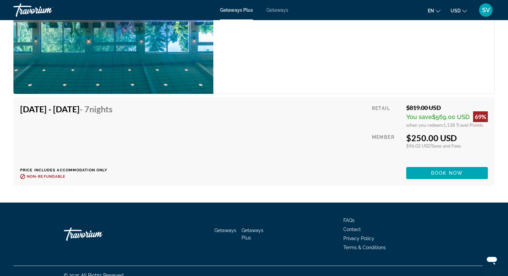
scroll to position [1293, 0]
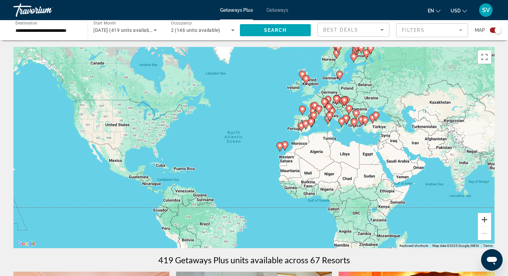
click at [485, 219] on button "Zoom in" at bounding box center [484, 219] width 13 height 13
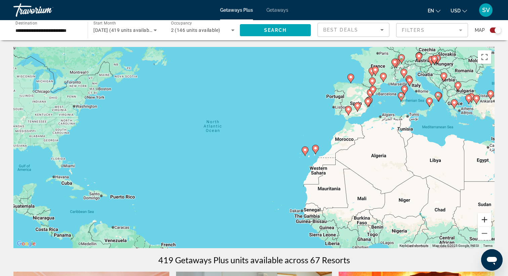
click at [485, 219] on button "Zoom in" at bounding box center [484, 219] width 13 height 13
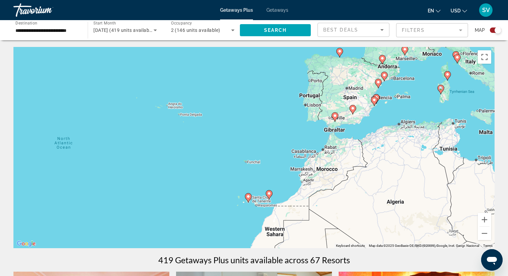
drag, startPoint x: 470, startPoint y: 184, endPoint x: 361, endPoint y: 223, distance: 115.4
click at [361, 223] on div "To activate drag with keyboard, press Alt + Enter. Once in keyboard drag state,…" at bounding box center [253, 148] width 481 height 202
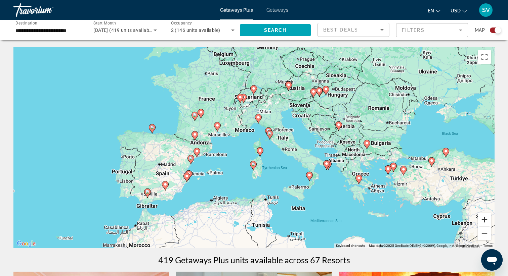
click at [487, 222] on button "Zoom in" at bounding box center [484, 219] width 13 height 13
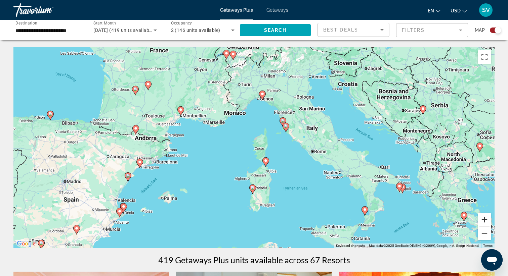
click at [485, 221] on button "Zoom in" at bounding box center [484, 219] width 13 height 13
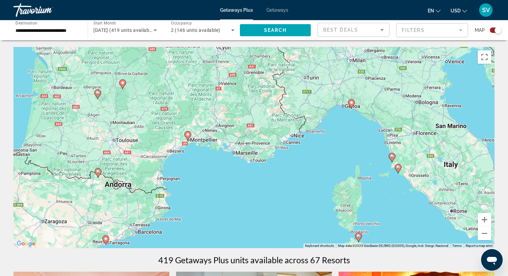
drag, startPoint x: 149, startPoint y: 125, endPoint x: 230, endPoint y: 181, distance: 98.9
click at [230, 181] on div "To activate drag with keyboard, press Alt + Enter. Once in keyboard drag state,…" at bounding box center [253, 148] width 481 height 202
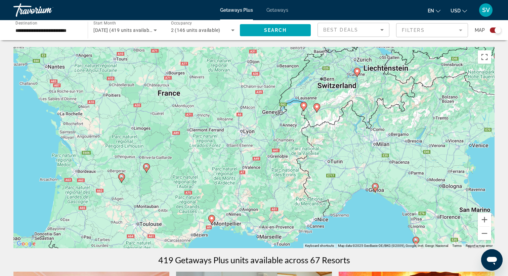
drag, startPoint x: 265, startPoint y: 141, endPoint x: 205, endPoint y: 185, distance: 74.5
click at [205, 184] on div "To activate drag with keyboard, press Alt + Enter. Once in keyboard drag state,…" at bounding box center [253, 148] width 481 height 202
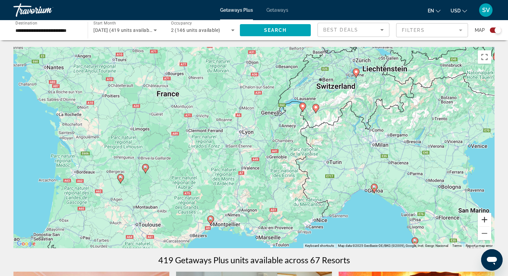
click at [485, 221] on button "Zoom in" at bounding box center [484, 219] width 13 height 13
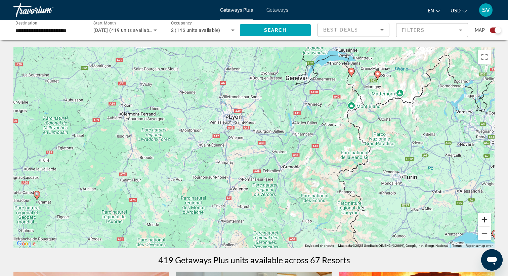
click at [486, 221] on button "Zoom in" at bounding box center [484, 219] width 13 height 13
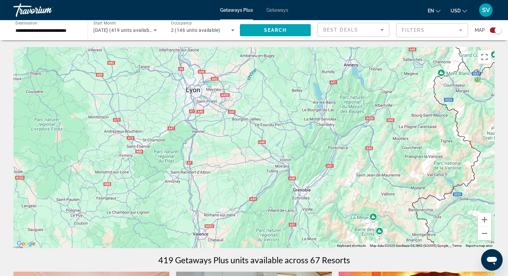
drag, startPoint x: 443, startPoint y: 138, endPoint x: 366, endPoint y: 195, distance: 95.9
click at [368, 193] on div "To activate drag with keyboard, press Alt + Enter. Once in keyboard drag state,…" at bounding box center [253, 148] width 481 height 202
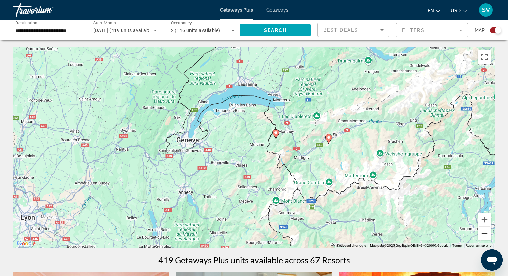
click at [485, 234] on button "Zoom out" at bounding box center [484, 233] width 13 height 13
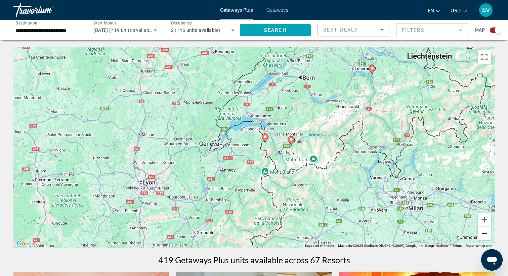
click at [485, 234] on button "Zoom out" at bounding box center [484, 233] width 13 height 13
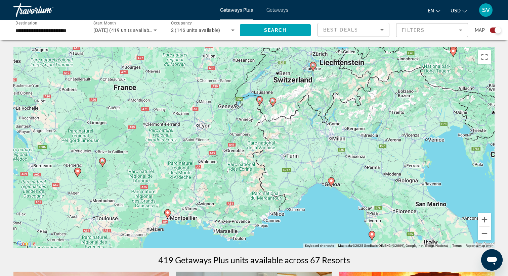
drag, startPoint x: 412, startPoint y: 231, endPoint x: 412, endPoint y: 190, distance: 40.3
click at [412, 190] on div "To activate drag with keyboard, press Alt + Enter. Once in keyboard drag state,…" at bounding box center [253, 148] width 481 height 202
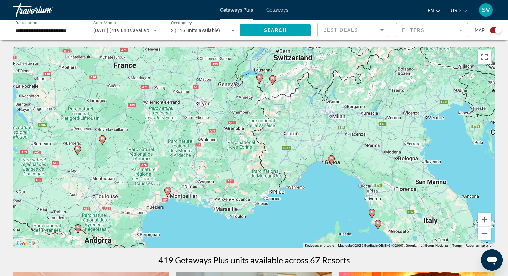
drag, startPoint x: 296, startPoint y: 111, endPoint x: 299, endPoint y: 193, distance: 82.3
click at [299, 193] on div "To activate drag with keyboard, press Alt + Enter. Once in keyboard drag state,…" at bounding box center [253, 148] width 481 height 202
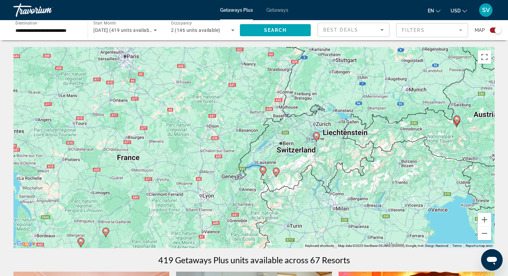
click at [278, 173] on icon "Main content" at bounding box center [276, 172] width 6 height 9
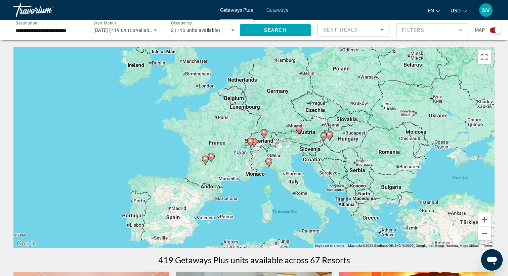
click at [256, 141] on icon "Main content" at bounding box center [254, 142] width 6 height 9
type input "**********"
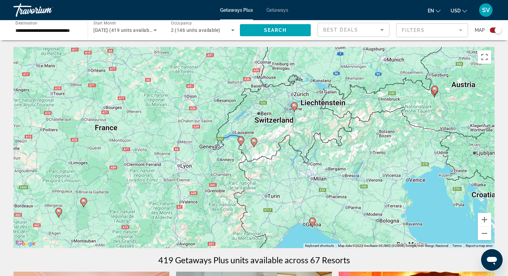
click at [253, 141] on image "Main content" at bounding box center [254, 141] width 4 height 4
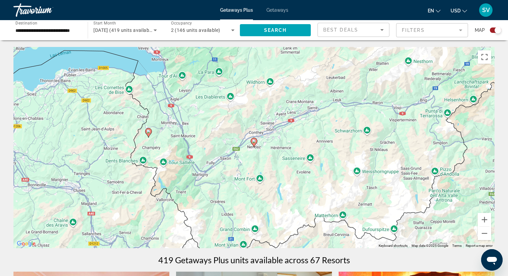
click at [253, 141] on image "Main content" at bounding box center [254, 141] width 4 height 4
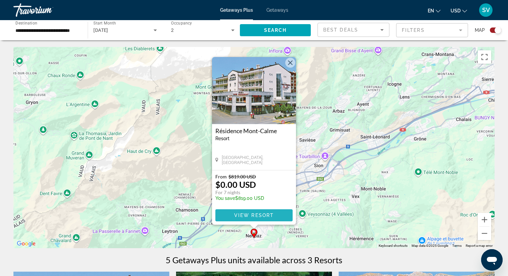
click at [268, 214] on span "View Resort" at bounding box center [254, 215] width 40 height 5
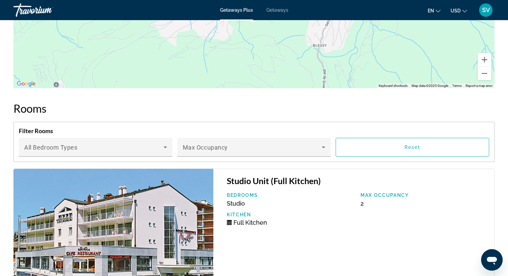
scroll to position [1085, 0]
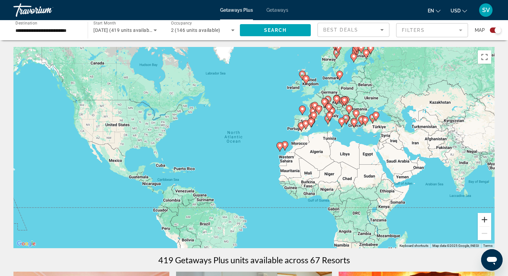
click at [483, 219] on button "Zoom in" at bounding box center [484, 219] width 13 height 13
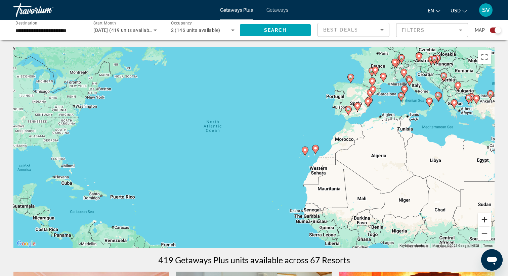
click at [483, 219] on button "Zoom in" at bounding box center [484, 219] width 13 height 13
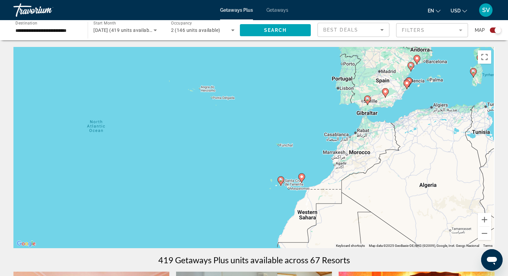
drag, startPoint x: 459, startPoint y: 145, endPoint x: 341, endPoint y: 199, distance: 130.0
click at [341, 199] on div "To activate drag with keyboard, press Alt + Enter. Once in keyboard drag state,…" at bounding box center [253, 148] width 481 height 202
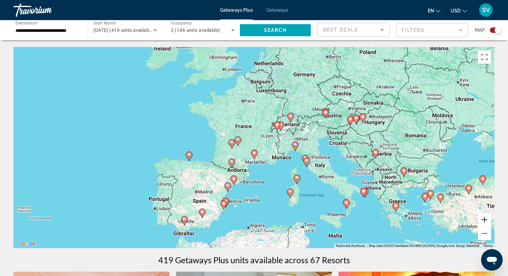
click at [485, 219] on button "Zoom in" at bounding box center [484, 219] width 13 height 13
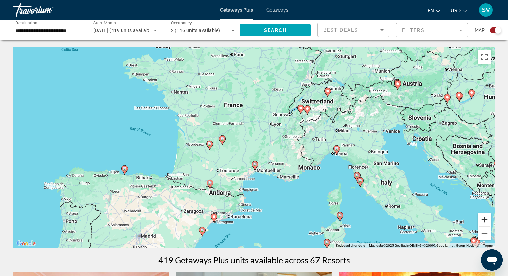
click at [485, 219] on button "Zoom in" at bounding box center [484, 219] width 13 height 13
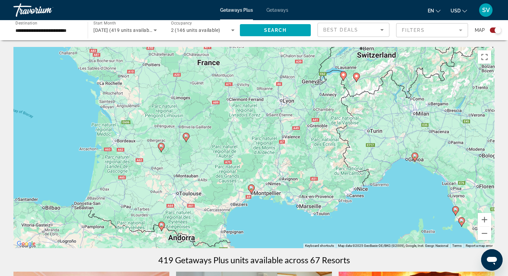
drag, startPoint x: 420, startPoint y: 180, endPoint x: 382, endPoint y: 189, distance: 39.9
click at [382, 189] on div "To activate drag with keyboard, press Alt + Enter. Once in keyboard drag state,…" at bounding box center [253, 148] width 481 height 202
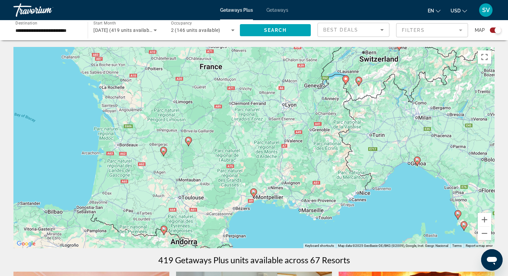
drag, startPoint x: 247, startPoint y: 209, endPoint x: 319, endPoint y: 193, distance: 74.4
click at [319, 193] on div "To activate drag with keyboard, press Alt + Enter. Once in keyboard drag state,…" at bounding box center [253, 148] width 481 height 202
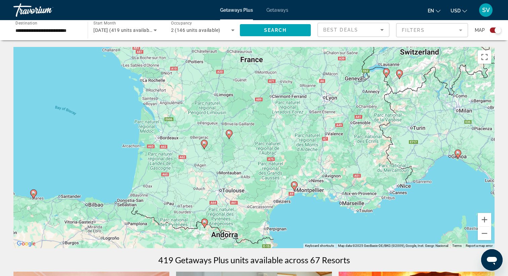
click at [295, 186] on image "Main content" at bounding box center [294, 185] width 4 height 4
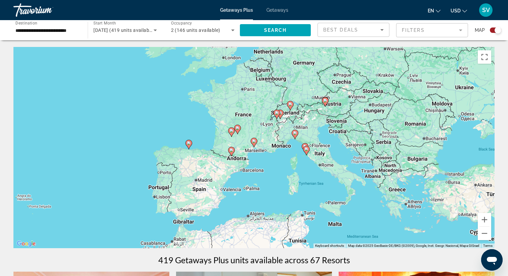
click at [254, 141] on image "Main content" at bounding box center [254, 141] width 4 height 4
type input "**********"
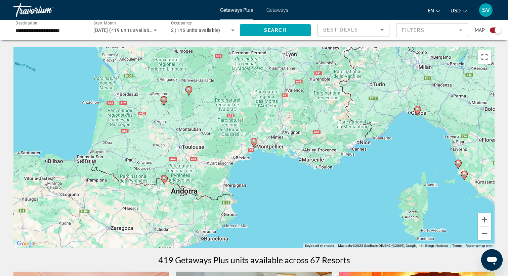
click at [254, 141] on image "Main content" at bounding box center [254, 141] width 4 height 4
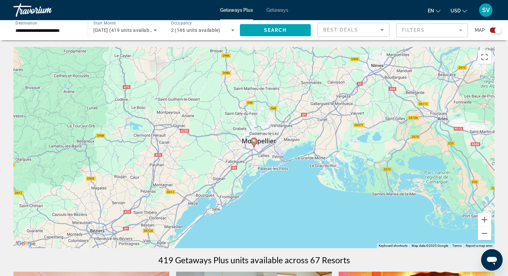
click at [254, 141] on image "Main content" at bounding box center [254, 141] width 4 height 4
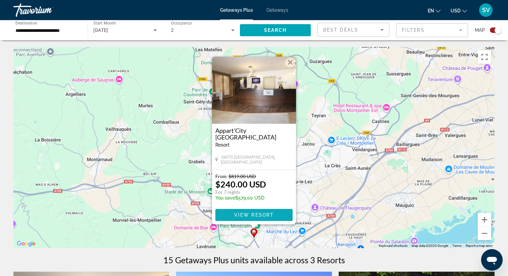
click at [265, 215] on span "View Resort" at bounding box center [254, 215] width 40 height 5
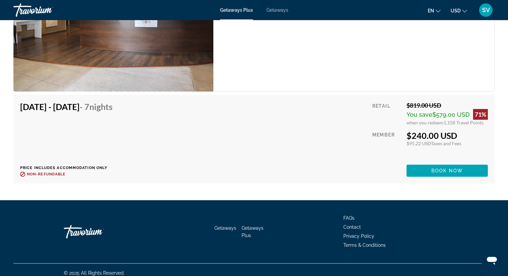
scroll to position [1146, 0]
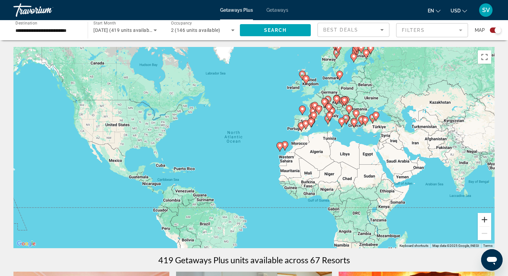
click at [485, 219] on button "Zoom in" at bounding box center [484, 219] width 13 height 13
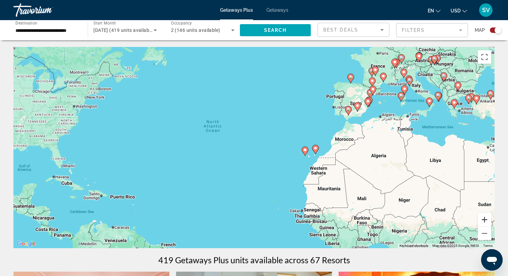
click at [485, 219] on button "Zoom in" at bounding box center [484, 219] width 13 height 13
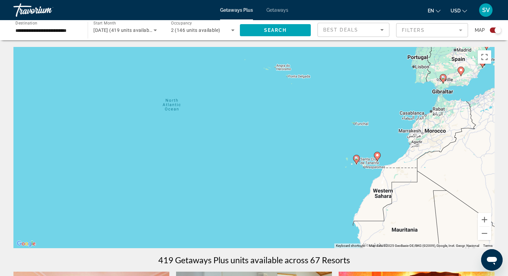
drag, startPoint x: 471, startPoint y: 153, endPoint x: 388, endPoint y: 192, distance: 91.5
click at [390, 190] on div "To activate drag with keyboard, press Alt + Enter. Once in keyboard drag state,…" at bounding box center [253, 148] width 481 height 202
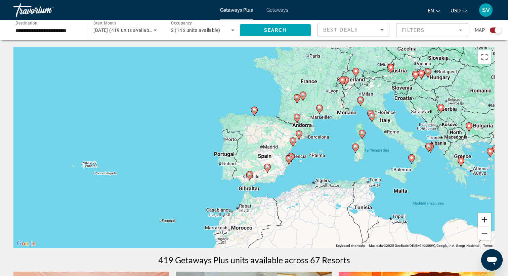
click at [486, 220] on button "Zoom in" at bounding box center [484, 219] width 13 height 13
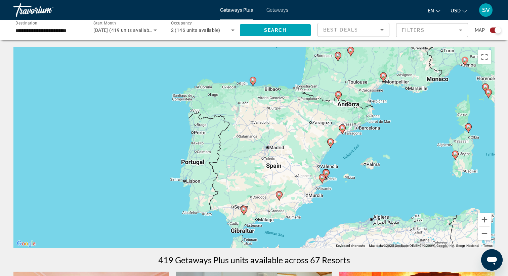
drag, startPoint x: 453, startPoint y: 139, endPoint x: 386, endPoint y: 203, distance: 92.4
click at [389, 198] on div "To activate drag with keyboard, press Alt + Enter. Once in keyboard drag state,…" at bounding box center [253, 148] width 481 height 202
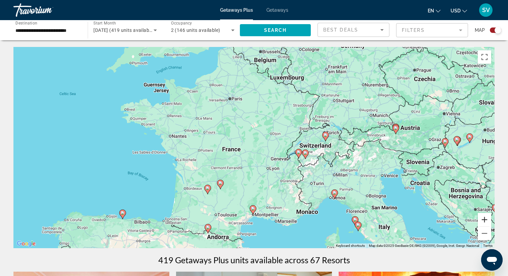
click at [488, 220] on button "Zoom in" at bounding box center [484, 219] width 13 height 13
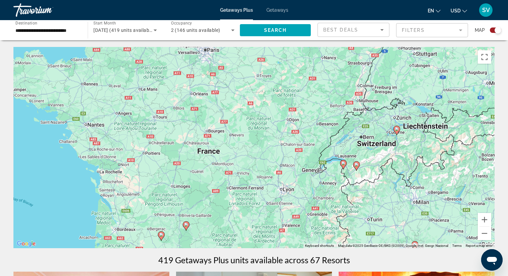
drag, startPoint x: 444, startPoint y: 200, endPoint x: 431, endPoint y: 213, distance: 18.3
click at [432, 213] on div "To activate drag with keyboard, press Alt + Enter. Once in keyboard drag state,…" at bounding box center [253, 148] width 481 height 202
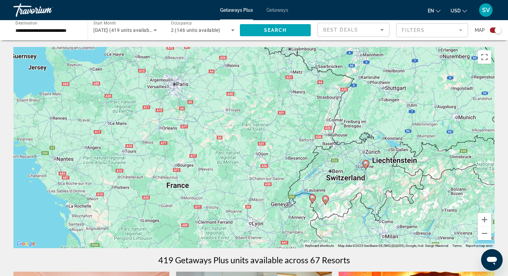
drag, startPoint x: 430, startPoint y: 195, endPoint x: 392, endPoint y: 249, distance: 66.5
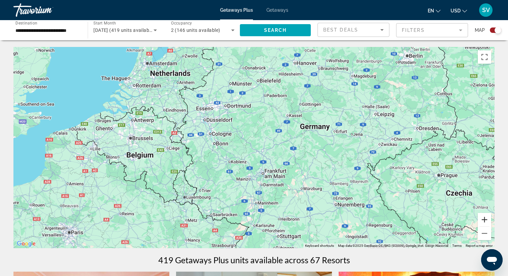
click at [484, 218] on button "Zoom in" at bounding box center [484, 219] width 13 height 13
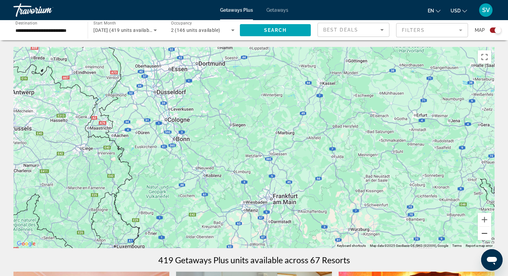
click at [484, 233] on button "Zoom out" at bounding box center [484, 233] width 13 height 13
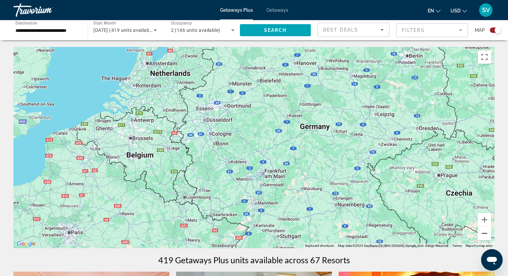
click at [484, 233] on button "Zoom out" at bounding box center [484, 233] width 13 height 13
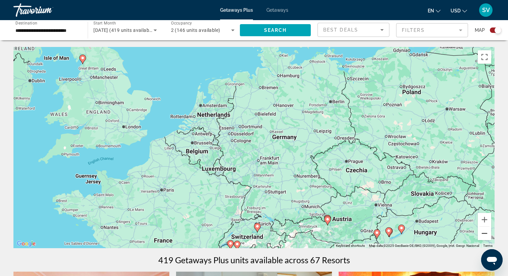
click at [484, 233] on button "Zoom out" at bounding box center [484, 233] width 13 height 13
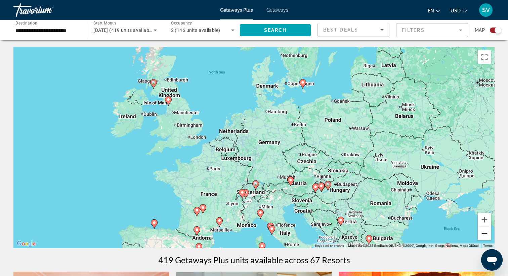
click at [484, 233] on button "Zoom out" at bounding box center [484, 233] width 13 height 13
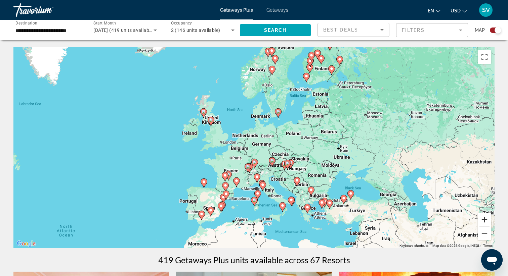
click at [485, 219] on button "Zoom in" at bounding box center [484, 219] width 13 height 13
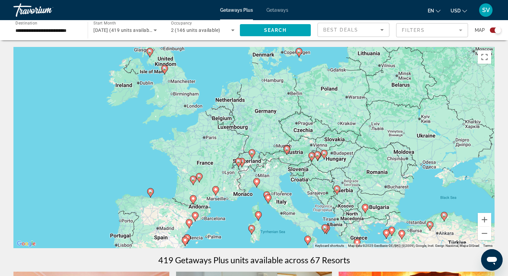
drag, startPoint x: 441, startPoint y: 197, endPoint x: 437, endPoint y: 166, distance: 32.1
click at [437, 166] on div "To activate drag with keyboard, press Alt + Enter. Once in keyboard drag state,…" at bounding box center [253, 148] width 481 height 202
click at [166, 72] on icon "Main content" at bounding box center [164, 69] width 7 height 9
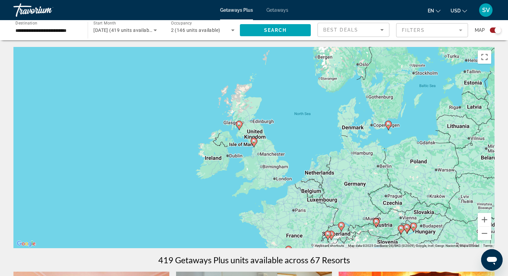
click at [254, 144] on icon "Main content" at bounding box center [254, 142] width 6 height 9
type input "**********"
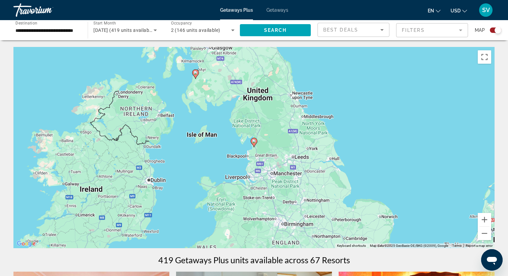
click at [255, 139] on icon "Main content" at bounding box center [254, 142] width 6 height 9
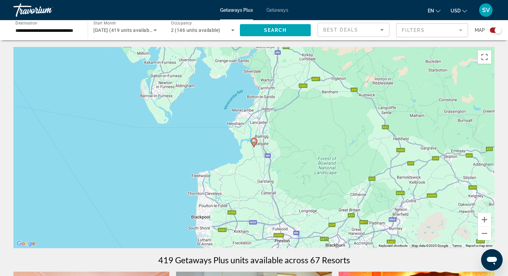
click at [254, 141] on image "Main content" at bounding box center [254, 141] width 4 height 4
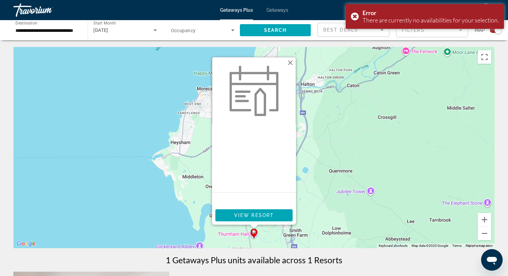
click at [331, 131] on div "To activate drag with keyboard, press Alt + Enter. Once in keyboard drag state,…" at bounding box center [253, 148] width 481 height 202
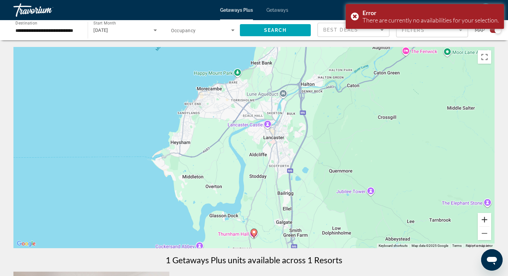
click at [486, 222] on button "Zoom in" at bounding box center [484, 219] width 13 height 13
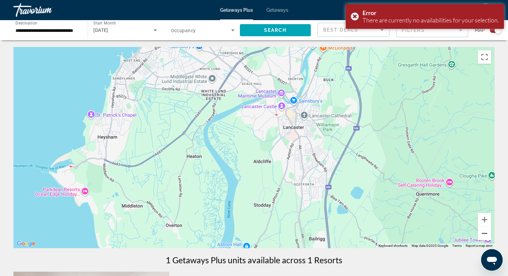
click at [485, 233] on button "Zoom out" at bounding box center [484, 233] width 13 height 13
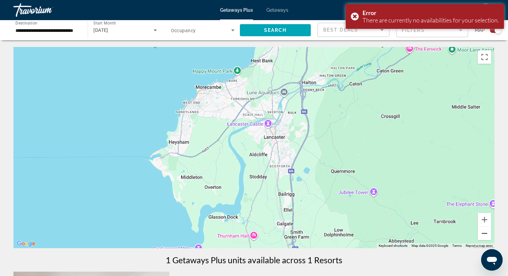
click at [485, 233] on button "Zoom out" at bounding box center [484, 233] width 13 height 13
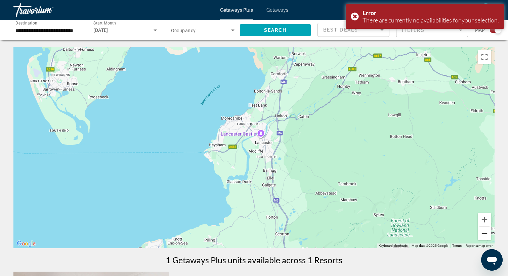
click at [485, 233] on button "Zoom out" at bounding box center [484, 233] width 13 height 13
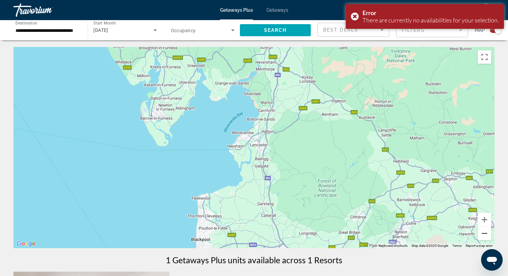
click at [485, 233] on button "Zoom out" at bounding box center [484, 233] width 13 height 13
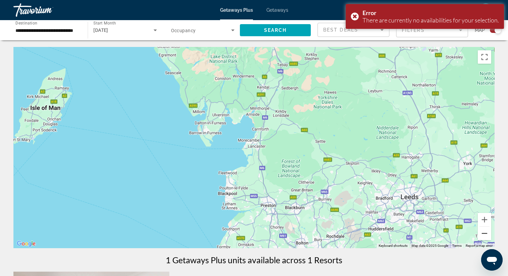
click at [485, 233] on button "Zoom out" at bounding box center [484, 233] width 13 height 13
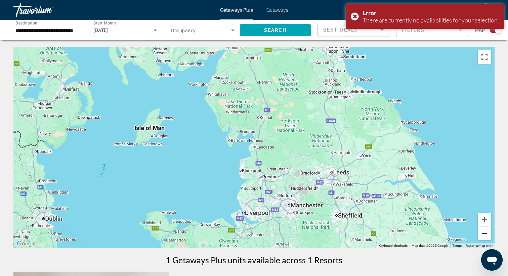
click at [485, 233] on button "Zoom out" at bounding box center [484, 233] width 13 height 13
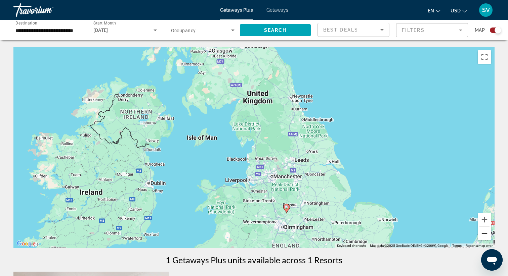
click at [485, 233] on button "Zoom out" at bounding box center [484, 233] width 13 height 13
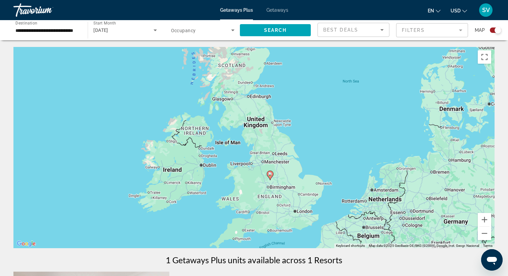
click at [269, 175] on image "Main content" at bounding box center [270, 174] width 4 height 4
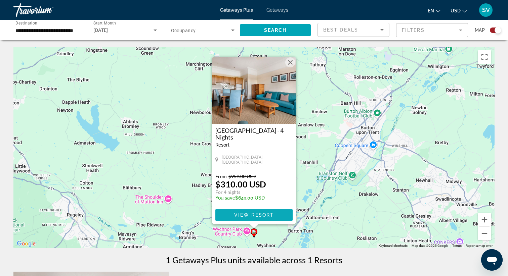
click at [265, 215] on span "View Resort" at bounding box center [254, 215] width 40 height 5
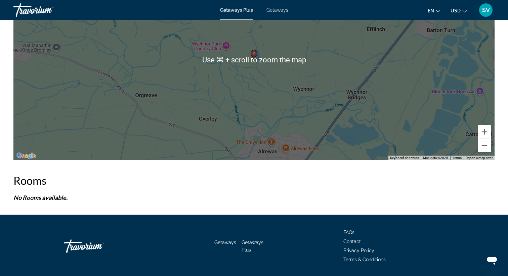
scroll to position [944, 0]
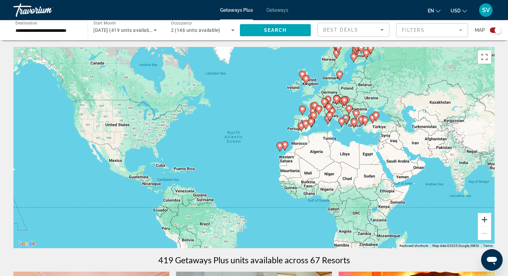
click at [485, 222] on button "Zoom in" at bounding box center [484, 219] width 13 height 13
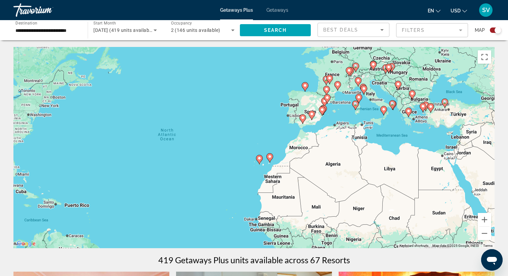
drag, startPoint x: 431, startPoint y: 160, endPoint x: 370, endPoint y: 179, distance: 64.2
click at [372, 176] on div "To activate drag with keyboard, press Alt + Enter. Once in keyboard drag state,…" at bounding box center [253, 148] width 481 height 202
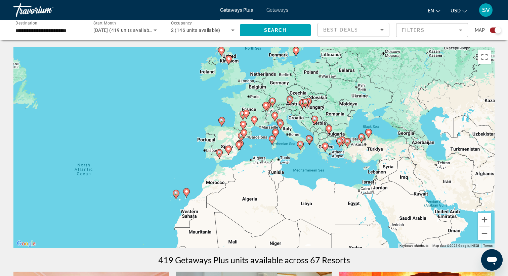
drag, startPoint x: 428, startPoint y: 162, endPoint x: 387, endPoint y: 164, distance: 41.4
click at [387, 164] on div "To activate drag with keyboard, press Alt + Enter. Once in keyboard drag state,…" at bounding box center [253, 148] width 481 height 202
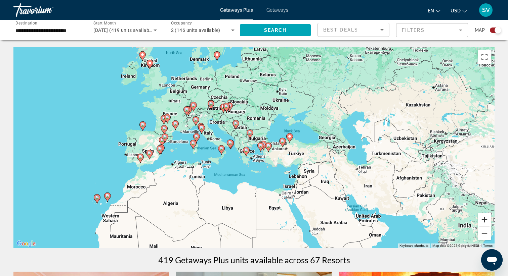
click at [485, 222] on button "Zoom in" at bounding box center [484, 219] width 13 height 13
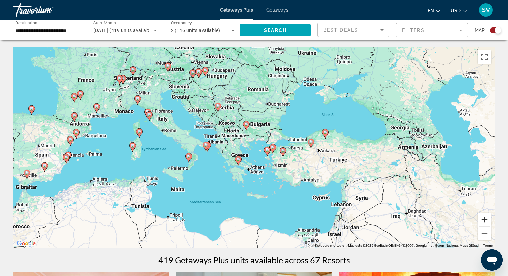
click at [485, 222] on button "Zoom in" at bounding box center [484, 219] width 13 height 13
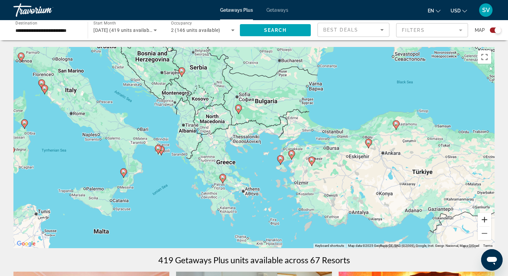
click at [483, 220] on button "Zoom in" at bounding box center [484, 219] width 13 height 13
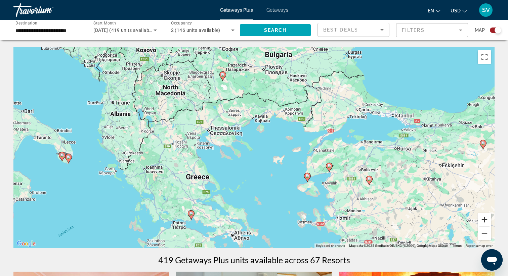
click at [483, 220] on button "Zoom in" at bounding box center [484, 219] width 13 height 13
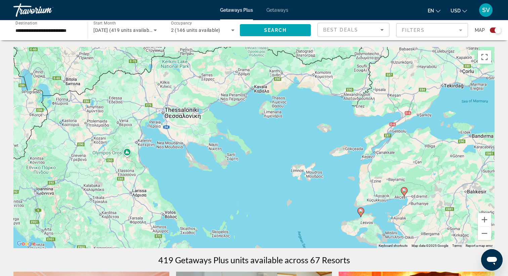
drag, startPoint x: 460, startPoint y: 196, endPoint x: 405, endPoint y: 188, distance: 55.6
click at [407, 188] on div "To activate drag with keyboard, press Alt + Enter. Once in keyboard drag state,…" at bounding box center [253, 148] width 481 height 202
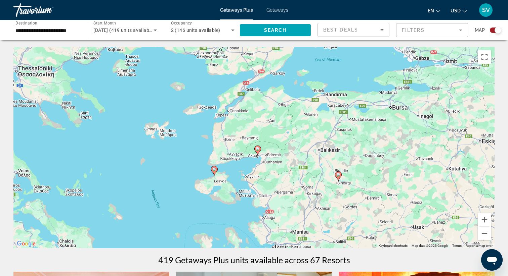
drag, startPoint x: 395, startPoint y: 203, endPoint x: 392, endPoint y: 163, distance: 39.7
click at [392, 171] on div "To activate drag with keyboard, press Alt + Enter. Once in keyboard drag state,…" at bounding box center [253, 148] width 481 height 202
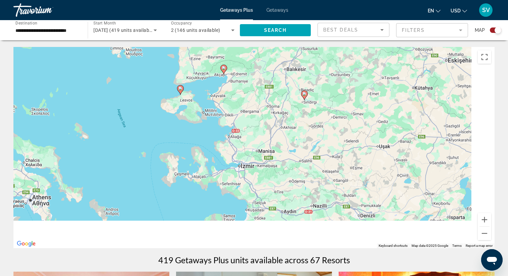
drag, startPoint x: 394, startPoint y: 187, endPoint x: 363, endPoint y: 130, distance: 64.6
click at [363, 131] on div "To activate drag with keyboard, press Alt + Enter. Once in keyboard drag state,…" at bounding box center [253, 148] width 481 height 202
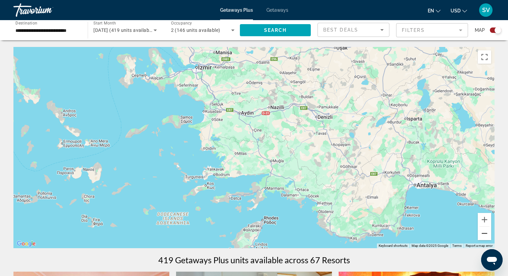
click at [485, 235] on button "Zoom out" at bounding box center [484, 233] width 13 height 13
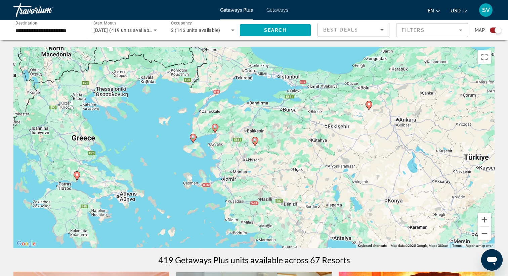
drag, startPoint x: 371, startPoint y: 124, endPoint x: 368, endPoint y: 203, distance: 78.6
click at [368, 203] on div "To activate drag with keyboard, press Alt + Enter. Once in keyboard drag state,…" at bounding box center [253, 148] width 481 height 202
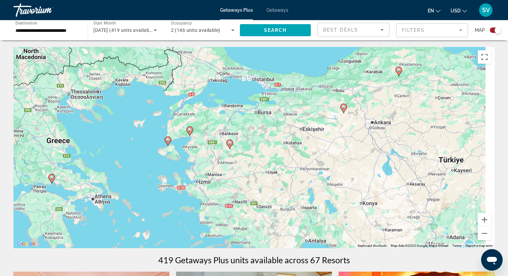
drag, startPoint x: 395, startPoint y: 175, endPoint x: 339, endPoint y: 147, distance: 62.5
click at [339, 148] on div "To activate drag with keyboard, press Alt + Enter. Once in keyboard drag state,…" at bounding box center [253, 148] width 481 height 202
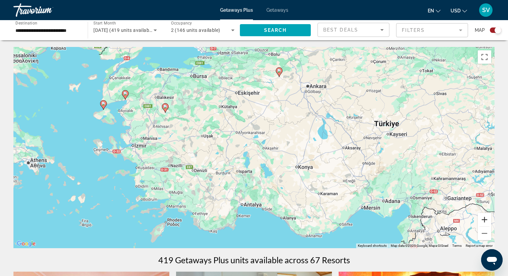
click at [485, 219] on button "Zoom in" at bounding box center [484, 219] width 13 height 13
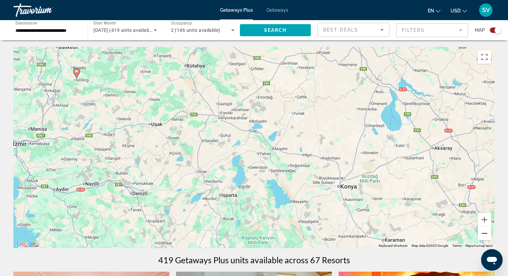
click at [486, 234] on button "Zoom out" at bounding box center [484, 233] width 13 height 13
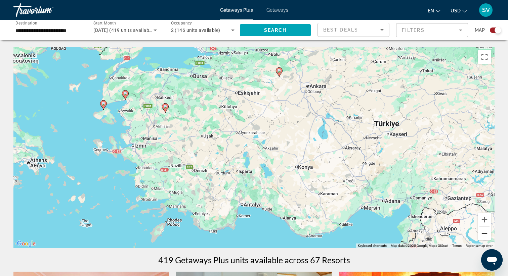
click at [486, 234] on button "Zoom out" at bounding box center [484, 233] width 13 height 13
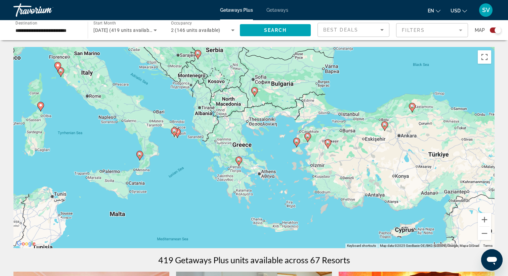
drag, startPoint x: 231, startPoint y: 175, endPoint x: 357, endPoint y: 196, distance: 127.4
click at [357, 196] on div "To activate drag with keyboard, press Alt + Enter. Once in keyboard drag state,…" at bounding box center [253, 148] width 481 height 202
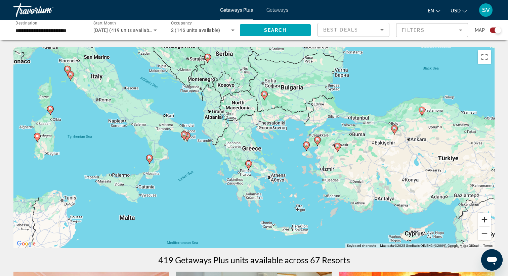
click at [485, 219] on button "Zoom in" at bounding box center [484, 219] width 13 height 13
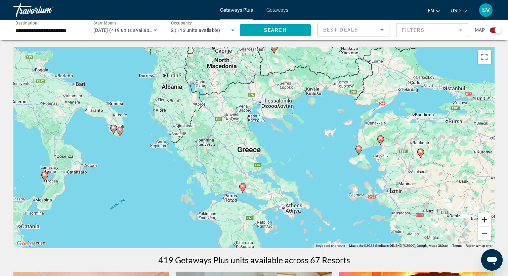
click at [485, 219] on button "Zoom in" at bounding box center [484, 219] width 13 height 13
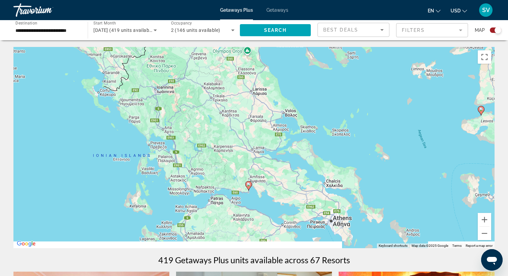
drag, startPoint x: 335, startPoint y: 191, endPoint x: 370, endPoint y: 109, distance: 89.5
click at [370, 109] on div "To activate drag with keyboard, press Alt + Enter. Once in keyboard drag state,…" at bounding box center [253, 148] width 481 height 202
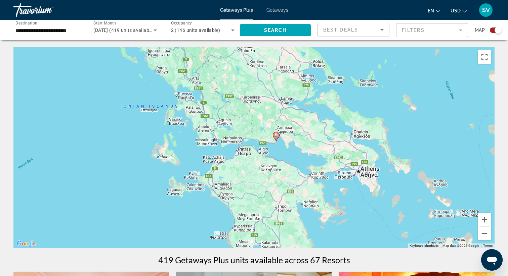
click at [276, 137] on image "Main content" at bounding box center [276, 135] width 4 height 4
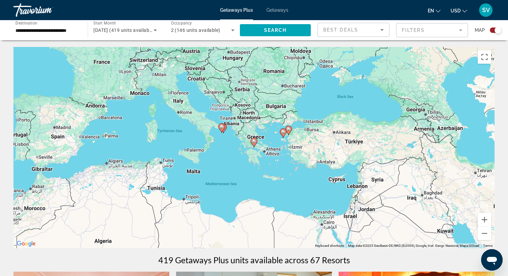
click at [253, 141] on image "Main content" at bounding box center [254, 141] width 4 height 4
type input "**********"
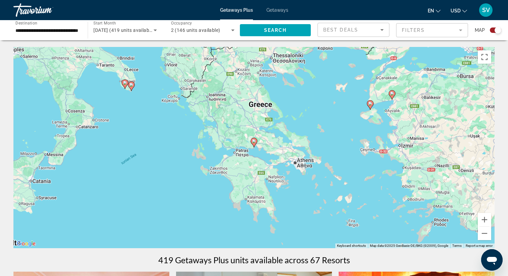
click at [253, 141] on image "Main content" at bounding box center [254, 141] width 4 height 4
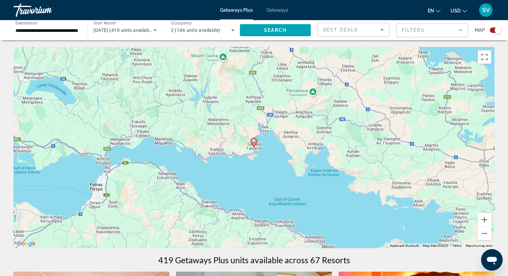
click at [253, 141] on image "Main content" at bounding box center [254, 141] width 4 height 4
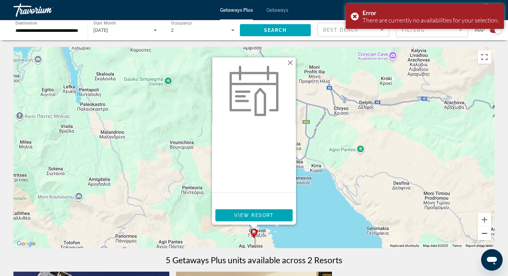
click at [484, 235] on button "Zoom out" at bounding box center [484, 233] width 13 height 13
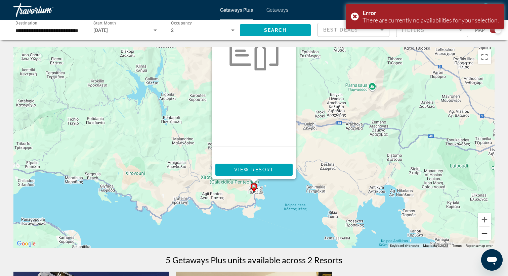
click at [484, 235] on button "Zoom out" at bounding box center [484, 233] width 13 height 13
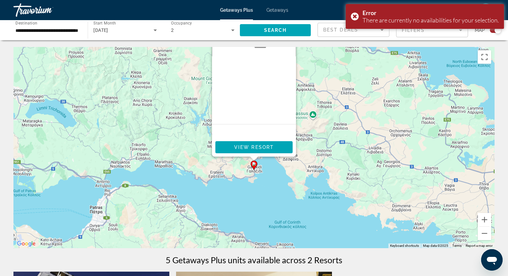
click at [369, 197] on div "To activate drag with keyboard, press Alt + Enter. Once in keyboard drag state,…" at bounding box center [253, 148] width 481 height 202
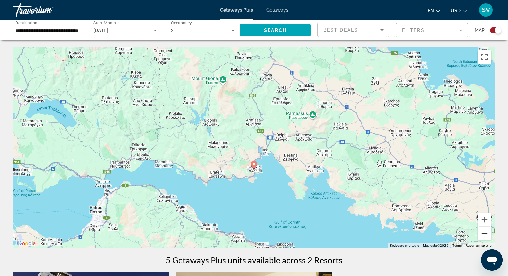
click at [486, 235] on button "Zoom out" at bounding box center [484, 233] width 13 height 13
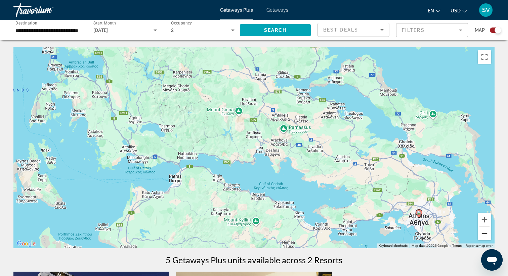
click at [486, 235] on button "Zoom out" at bounding box center [484, 233] width 13 height 13
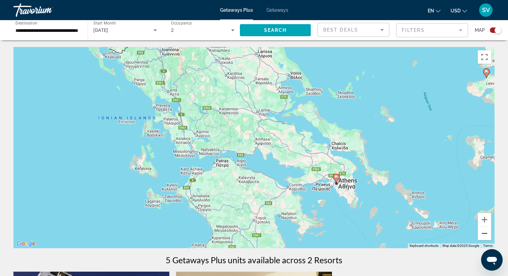
click at [486, 235] on button "Zoom out" at bounding box center [484, 233] width 13 height 13
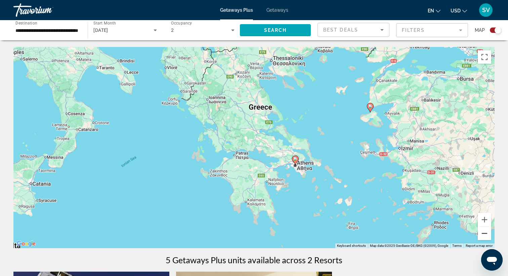
click at [486, 235] on button "Zoom out" at bounding box center [484, 233] width 13 height 13
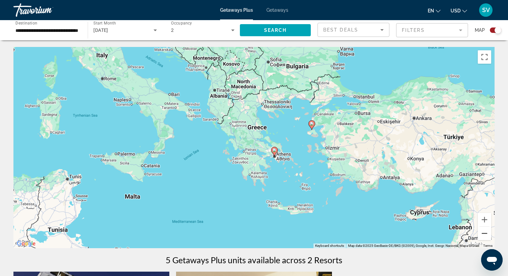
click at [486, 235] on button "Zoom out" at bounding box center [484, 233] width 13 height 13
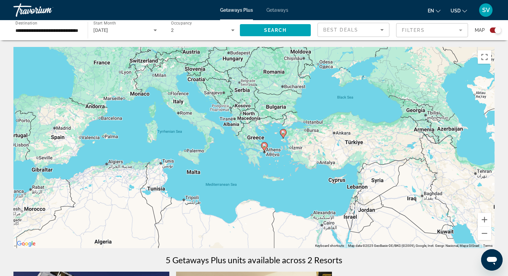
click at [275, 201] on div "To activate drag with keyboard, press Alt + Enter. Once in keyboard drag state,…" at bounding box center [253, 148] width 481 height 202
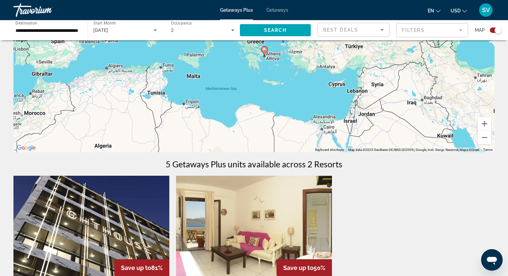
scroll to position [96, 0]
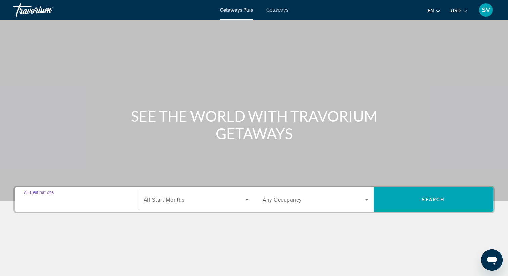
click at [88, 198] on input "Destination All Destinations" at bounding box center [76, 200] width 105 height 8
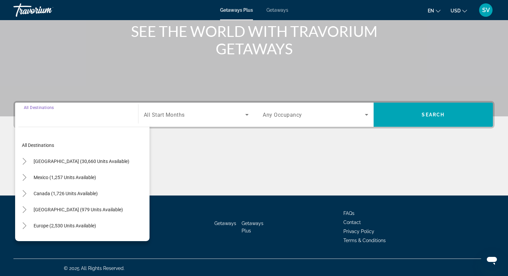
scroll to position [87, 0]
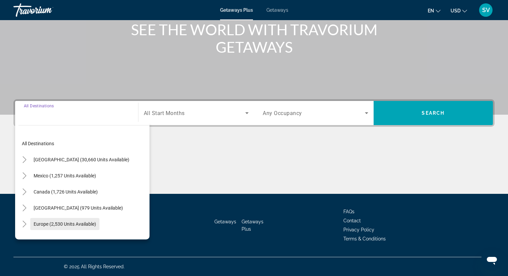
click at [78, 223] on span "Europe (2,530 units available)" at bounding box center [65, 224] width 62 height 5
type input "**********"
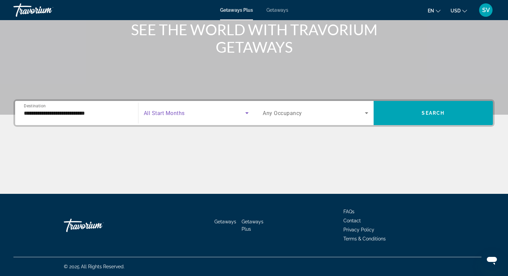
click at [243, 112] on icon "Search widget" at bounding box center [247, 113] width 8 height 8
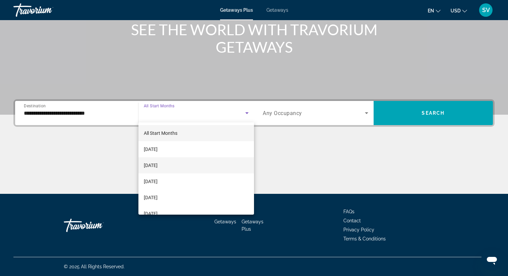
click at [158, 166] on span "[DATE]" at bounding box center [151, 166] width 14 height 8
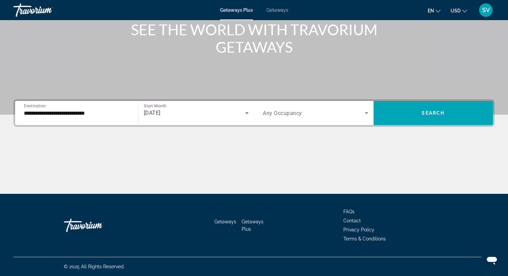
click at [337, 111] on span "Search widget" at bounding box center [314, 113] width 102 height 8
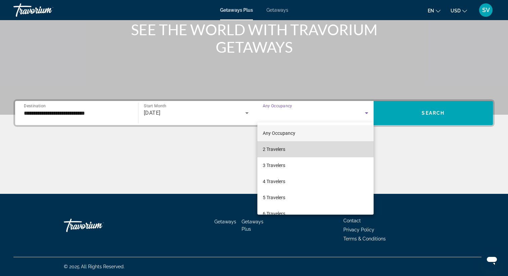
click at [277, 149] on span "2 Travelers" at bounding box center [274, 149] width 23 height 8
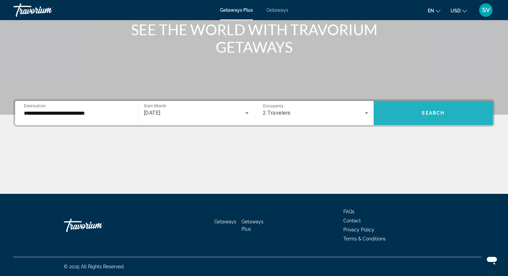
click at [451, 117] on span "Search widget" at bounding box center [433, 113] width 120 height 16
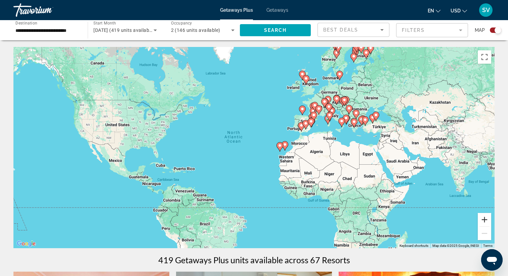
click at [485, 220] on button "Zoom in" at bounding box center [484, 219] width 13 height 13
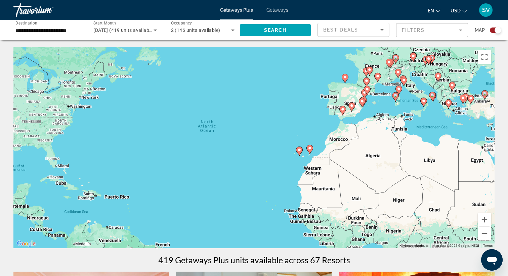
drag, startPoint x: 457, startPoint y: 204, endPoint x: 379, endPoint y: 214, distance: 79.2
click at [379, 214] on div "To activate drag with keyboard, press Alt + Enter. Once in keyboard drag state,…" at bounding box center [253, 148] width 481 height 202
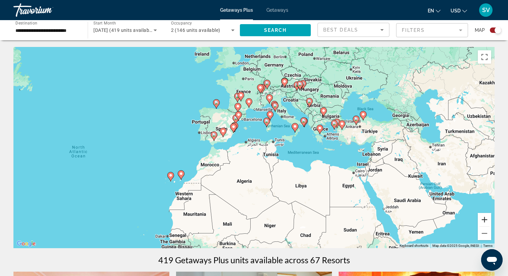
click at [485, 219] on button "Zoom in" at bounding box center [484, 219] width 13 height 13
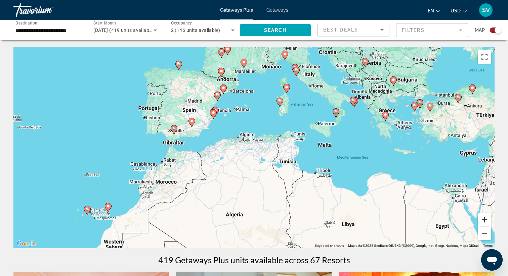
click at [483, 221] on button "Zoom in" at bounding box center [484, 219] width 13 height 13
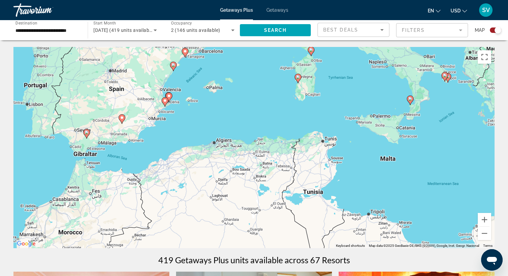
drag, startPoint x: 399, startPoint y: 164, endPoint x: 342, endPoint y: 242, distance: 97.1
click at [342, 242] on div "To activate drag with keyboard, press Alt + Enter. Once in keyboard drag state,…" at bounding box center [253, 148] width 481 height 202
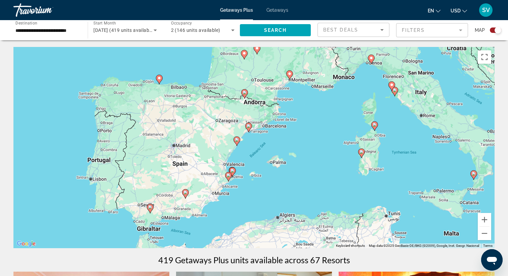
drag, startPoint x: 190, startPoint y: 168, endPoint x: 325, endPoint y: 155, distance: 135.3
click at [325, 155] on div "To activate drag with keyboard, press Alt + Enter. Once in keyboard drag state,…" at bounding box center [253, 148] width 481 height 202
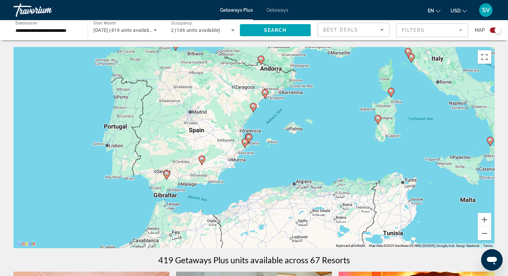
drag, startPoint x: 302, startPoint y: 176, endPoint x: 330, endPoint y: 112, distance: 69.8
click at [330, 112] on div "To activate drag with keyboard, press Alt + Enter. Once in keyboard drag state,…" at bounding box center [253, 148] width 481 height 202
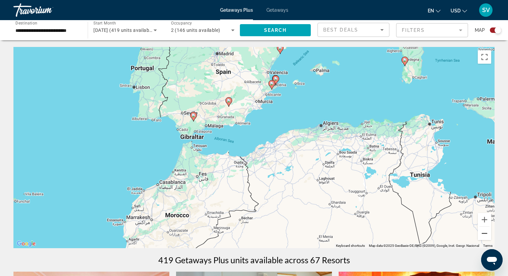
click at [483, 234] on button "Zoom out" at bounding box center [484, 233] width 13 height 13
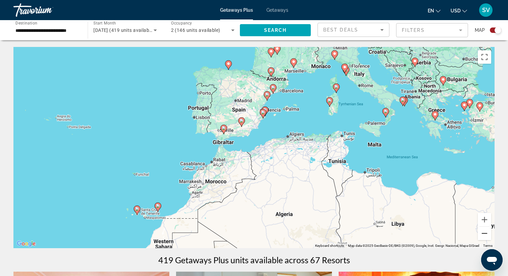
click at [483, 234] on button "Zoom out" at bounding box center [484, 233] width 13 height 13
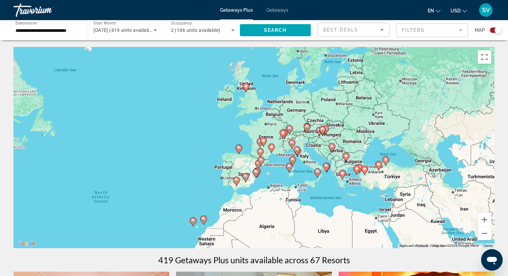
drag, startPoint x: 325, startPoint y: 138, endPoint x: 323, endPoint y: 184, distance: 46.1
click at [323, 184] on div "To activate drag with keyboard, press Alt + Enter. Once in keyboard drag state,…" at bounding box center [253, 148] width 481 height 202
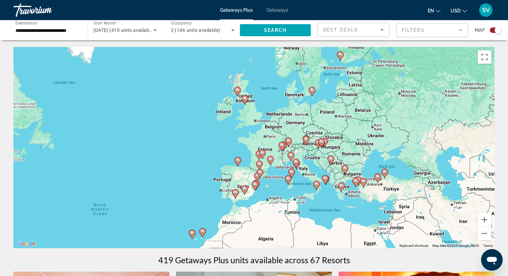
drag, startPoint x: 422, startPoint y: 168, endPoint x: 431, endPoint y: 174, distance: 11.0
click at [431, 173] on div "To activate drag with keyboard, press Alt + Enter. Once in keyboard drag state,…" at bounding box center [253, 148] width 481 height 202
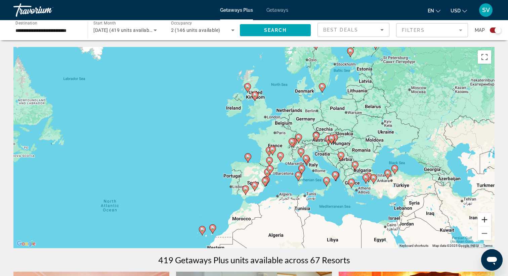
click at [485, 221] on button "Zoom in" at bounding box center [484, 219] width 13 height 13
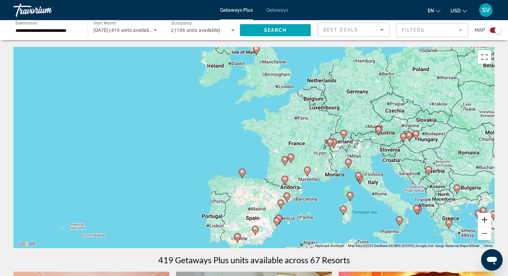
click at [485, 221] on button "Zoom in" at bounding box center [484, 219] width 13 height 13
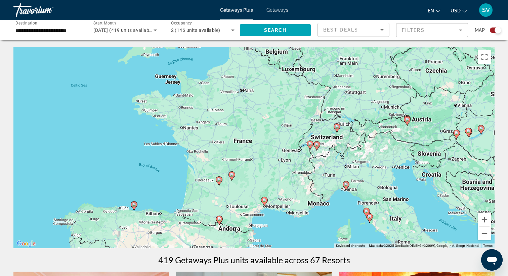
drag, startPoint x: 464, startPoint y: 188, endPoint x: 367, endPoint y: 190, distance: 97.4
click at [367, 190] on div "To activate drag with keyboard, press Alt + Enter. Once in keyboard drag state,…" at bounding box center [253, 148] width 481 height 202
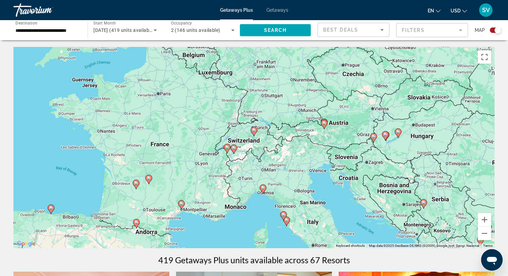
click at [253, 131] on image "Main content" at bounding box center [254, 130] width 4 height 4
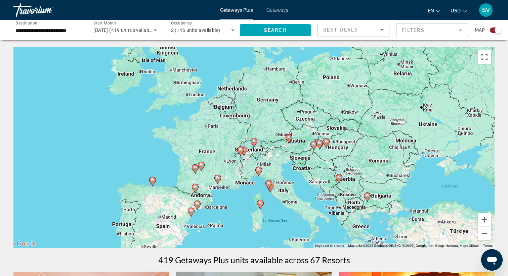
click at [253, 142] on image "Main content" at bounding box center [254, 141] width 4 height 4
type input "**********"
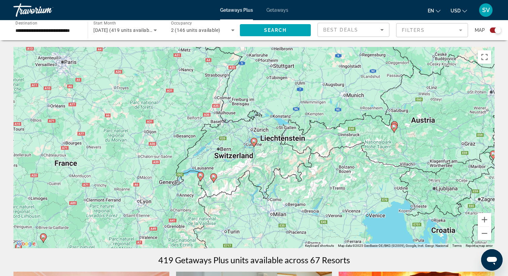
click at [253, 142] on image "Main content" at bounding box center [254, 141] width 4 height 4
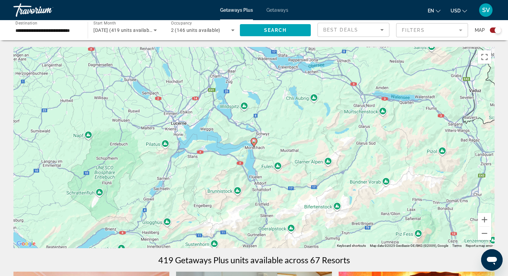
click at [253, 142] on image "Main content" at bounding box center [254, 141] width 4 height 4
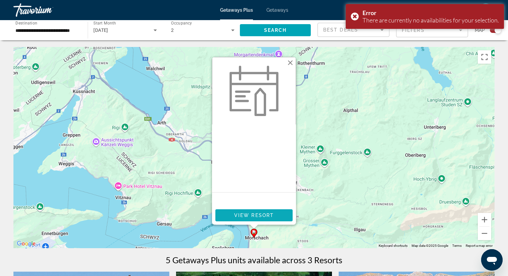
click at [269, 215] on span "View Resort" at bounding box center [254, 215] width 40 height 5
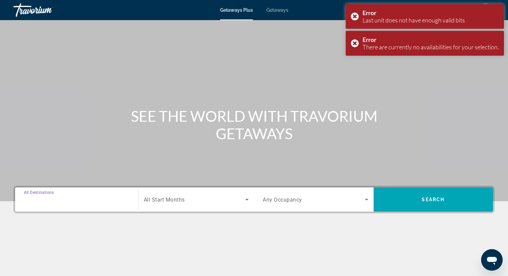
click at [67, 202] on input "Destination All Destinations" at bounding box center [76, 200] width 105 height 8
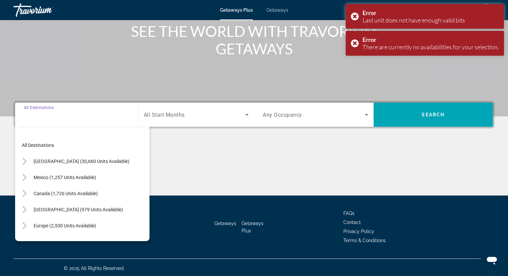
scroll to position [87, 0]
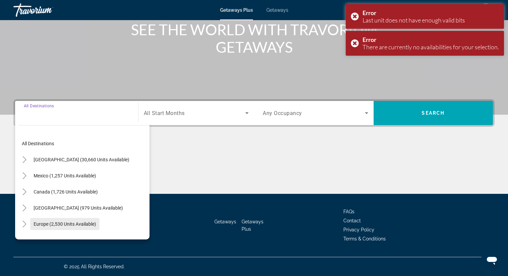
click at [63, 222] on span "Europe (2,530 units available)" at bounding box center [65, 224] width 62 height 5
type input "**********"
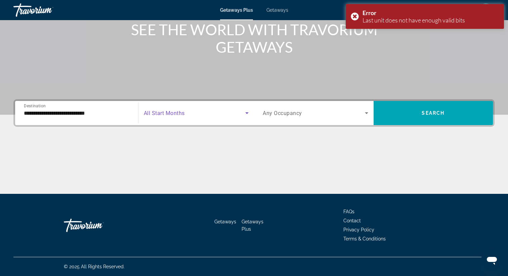
click at [247, 113] on icon "Search widget" at bounding box center [246, 114] width 3 height 2
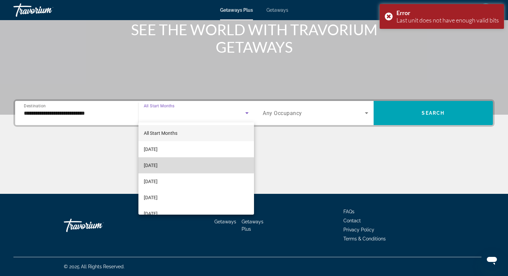
click at [158, 164] on span "[DATE]" at bounding box center [151, 166] width 14 height 8
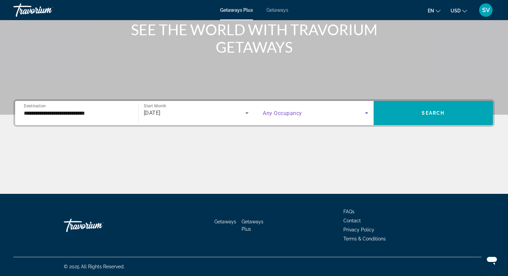
click at [366, 113] on icon "Search widget" at bounding box center [366, 114] width 3 height 2
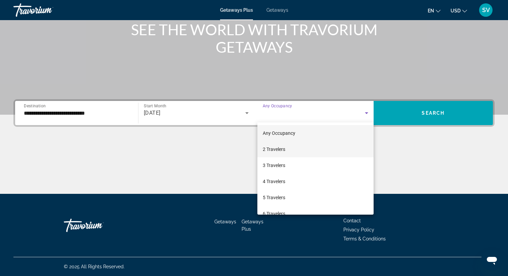
click at [276, 148] on span "2 Travelers" at bounding box center [274, 149] width 23 height 8
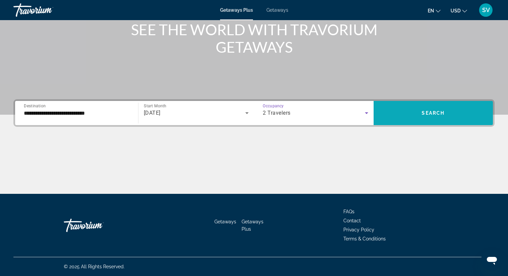
click at [417, 119] on span "Search widget" at bounding box center [433, 113] width 120 height 16
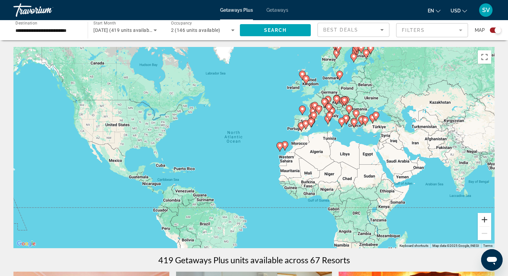
click at [485, 220] on button "Zoom in" at bounding box center [484, 219] width 13 height 13
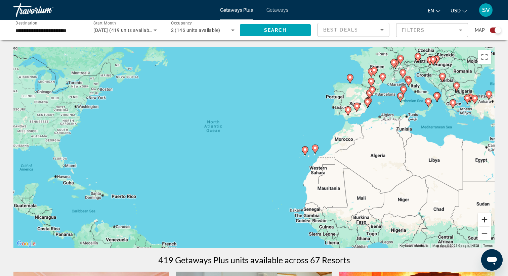
click at [485, 220] on button "Zoom in" at bounding box center [484, 219] width 13 height 13
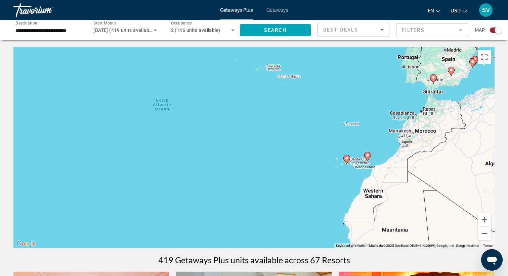
drag, startPoint x: 439, startPoint y: 157, endPoint x: 320, endPoint y: 194, distance: 125.0
click at [320, 194] on div "To activate drag with keyboard, press Alt + Enter. Once in keyboard drag state,…" at bounding box center [253, 148] width 481 height 202
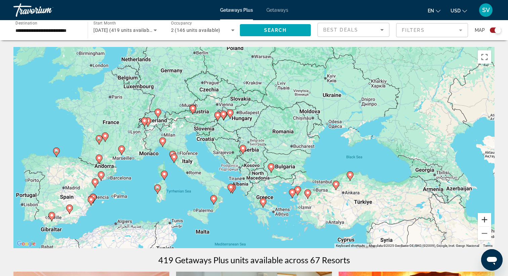
click at [485, 222] on button "Zoom in" at bounding box center [484, 219] width 13 height 13
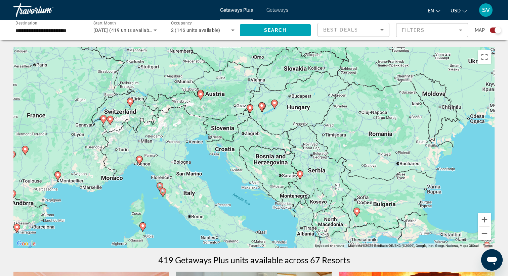
drag, startPoint x: 340, startPoint y: 164, endPoint x: 411, endPoint y: 191, distance: 76.5
click at [411, 191] on div "To activate drag with keyboard, press Alt + Enter. Once in keyboard drag state,…" at bounding box center [253, 148] width 481 height 202
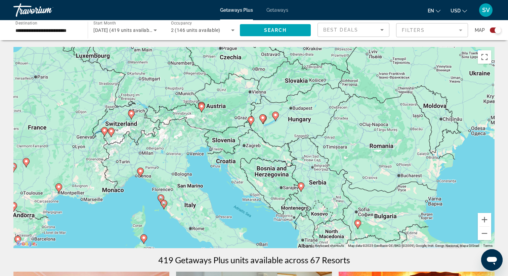
click at [264, 121] on icon "Main content" at bounding box center [263, 119] width 6 height 9
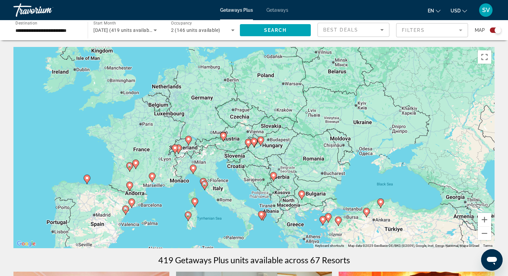
click at [254, 140] on image "Main content" at bounding box center [254, 141] width 4 height 4
type input "**********"
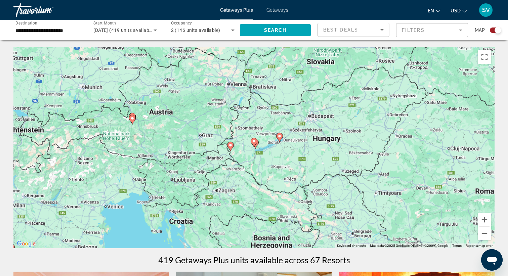
click at [254, 140] on image "Main content" at bounding box center [254, 141] width 4 height 4
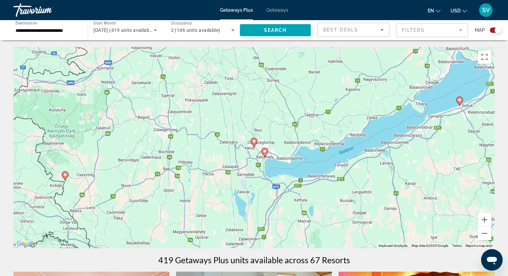
click at [265, 151] on image "Main content" at bounding box center [265, 151] width 4 height 4
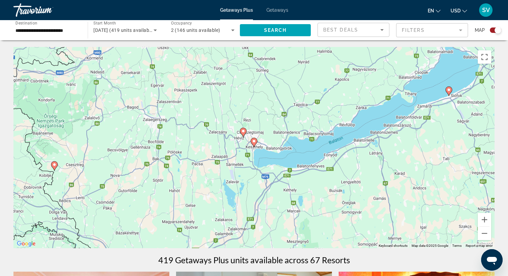
click at [254, 143] on image "Main content" at bounding box center [254, 141] width 4 height 4
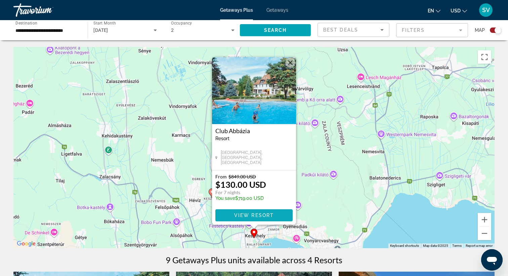
click at [262, 219] on span "Main content" at bounding box center [253, 216] width 77 height 16
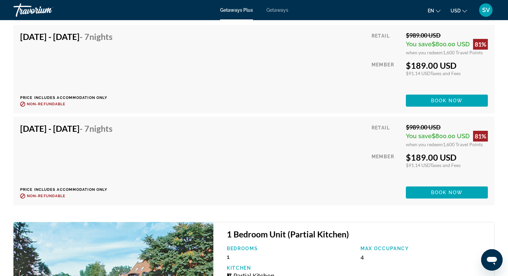
scroll to position [1387, 0]
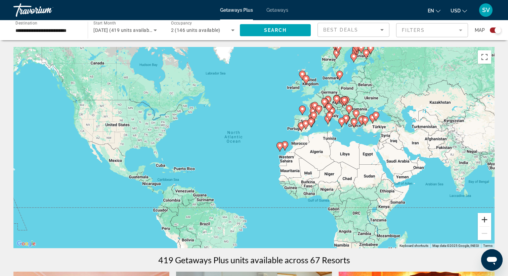
click at [485, 218] on button "Zoom in" at bounding box center [484, 219] width 13 height 13
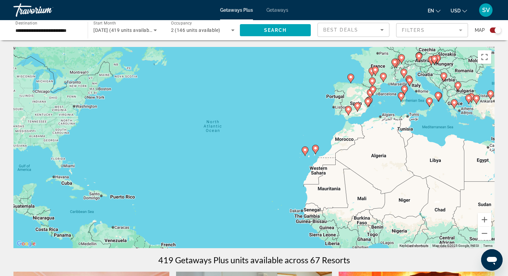
drag, startPoint x: 412, startPoint y: 153, endPoint x: 355, endPoint y: 153, distance: 56.8
click at [355, 153] on div "To activate drag with keyboard, press Alt + Enter. Once in keyboard drag state,…" at bounding box center [253, 148] width 481 height 202
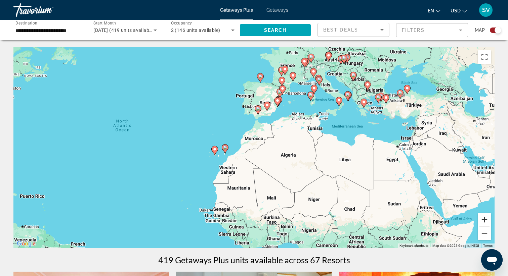
click at [484, 218] on button "Zoom in" at bounding box center [484, 219] width 13 height 13
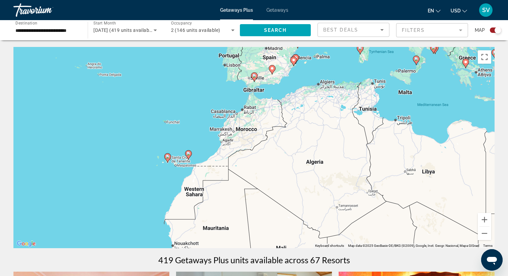
drag, startPoint x: 442, startPoint y: 167, endPoint x: 414, endPoint y: 167, distance: 27.9
click at [414, 167] on div "To activate drag with keyboard, press Alt + Enter. Once in keyboard drag state,…" at bounding box center [253, 148] width 481 height 202
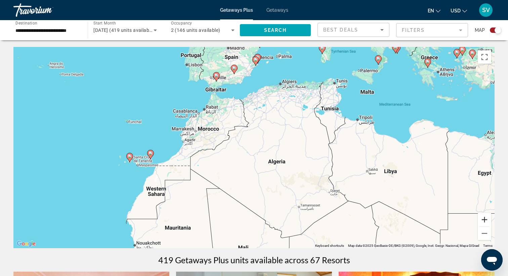
click at [484, 218] on button "Zoom in" at bounding box center [484, 219] width 13 height 13
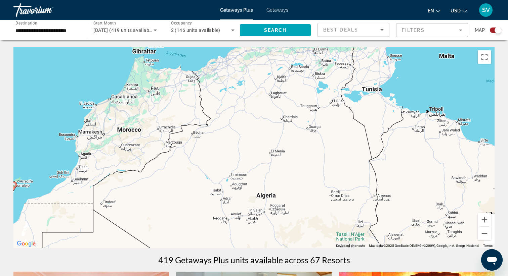
drag, startPoint x: 428, startPoint y: 124, endPoint x: 342, endPoint y: 202, distance: 116.3
click at [342, 202] on div "To activate drag with keyboard, press Alt + Enter. Once in keyboard drag state,…" at bounding box center [253, 148] width 481 height 202
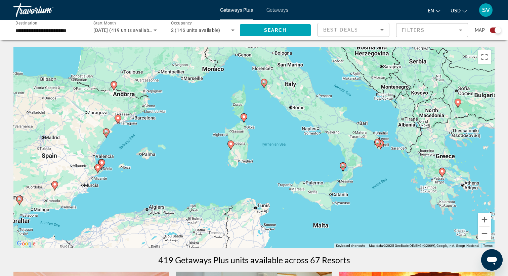
drag, startPoint x: 460, startPoint y: 129, endPoint x: 412, endPoint y: 212, distance: 95.5
click at [412, 212] on div "To activate drag with keyboard, press Alt + Enter. Once in keyboard drag state,…" at bounding box center [253, 148] width 481 height 202
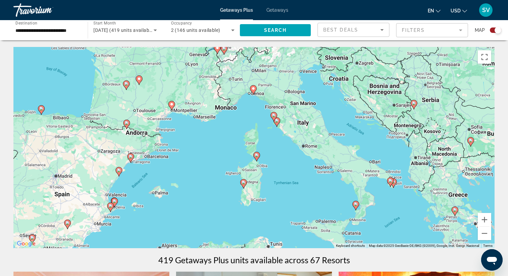
drag, startPoint x: 276, startPoint y: 172, endPoint x: 291, endPoint y: 224, distance: 54.0
click at [291, 224] on div "To activate drag with keyboard, press Alt + Enter. Once in keyboard drag state,…" at bounding box center [253, 148] width 481 height 202
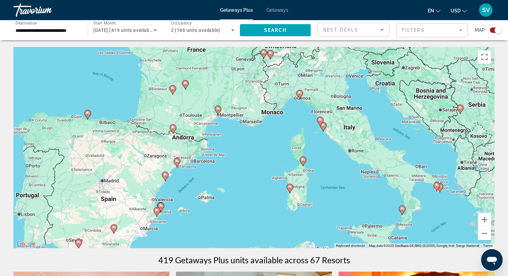
drag, startPoint x: 192, startPoint y: 187, endPoint x: 257, endPoint y: 169, distance: 67.4
click at [256, 169] on div "To activate drag with keyboard, press Alt + Enter. Once in keyboard drag state,…" at bounding box center [253, 148] width 481 height 202
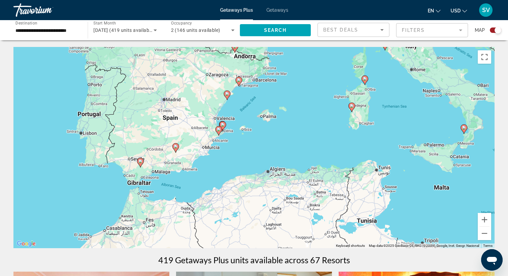
drag, startPoint x: 257, startPoint y: 169, endPoint x: 296, endPoint y: 88, distance: 89.4
click at [295, 90] on div "To activate drag with keyboard, press Alt + Enter. Once in keyboard drag state,…" at bounding box center [253, 148] width 481 height 202
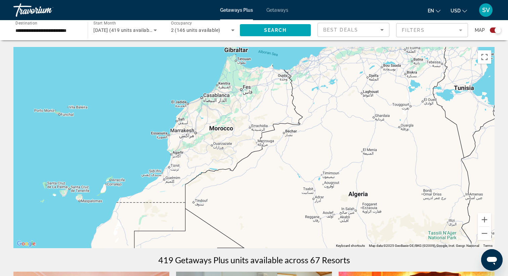
drag, startPoint x: 277, startPoint y: 201, endPoint x: 380, endPoint y: 59, distance: 175.1
click at [379, 60] on div "To activate drag with keyboard, press Alt + Enter. Once in keyboard drag state,…" at bounding box center [253, 148] width 481 height 202
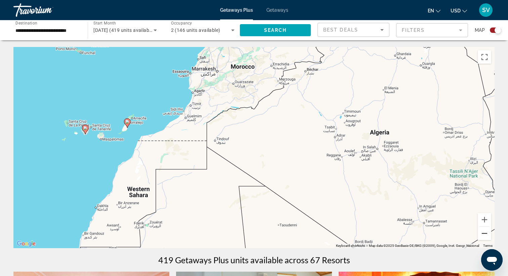
click at [485, 233] on button "Zoom out" at bounding box center [484, 233] width 13 height 13
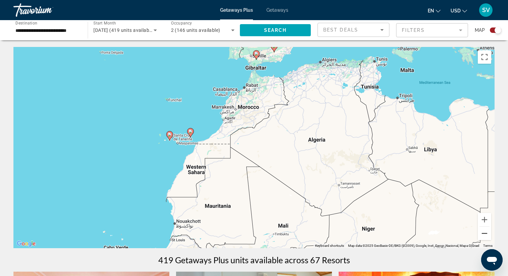
click at [485, 233] on button "Zoom out" at bounding box center [484, 233] width 13 height 13
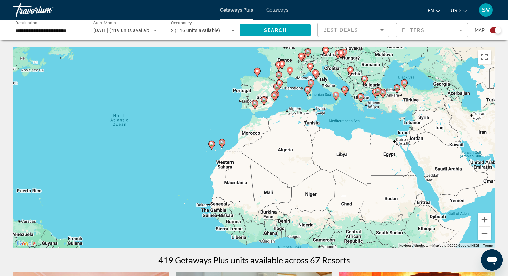
drag, startPoint x: 331, startPoint y: 156, endPoint x: 331, endPoint y: 190, distance: 34.6
click at [331, 188] on div "To activate drag with keyboard, press Alt + Enter. Once in keyboard drag state,…" at bounding box center [253, 148] width 481 height 202
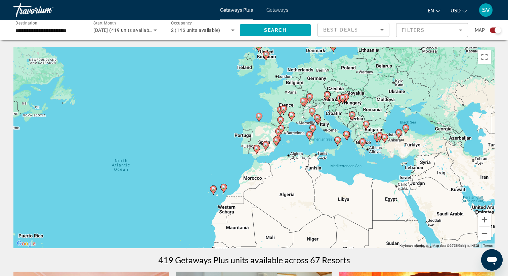
click at [348, 99] on icon "Main content" at bounding box center [345, 98] width 7 height 9
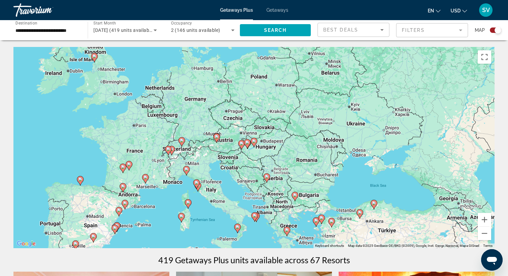
click at [254, 162] on div "To navigate, press the arrow keys. To activate drag with keyboard, press Alt + …" at bounding box center [253, 148] width 481 height 202
click at [254, 145] on icon "Main content" at bounding box center [254, 142] width 6 height 9
type input "**********"
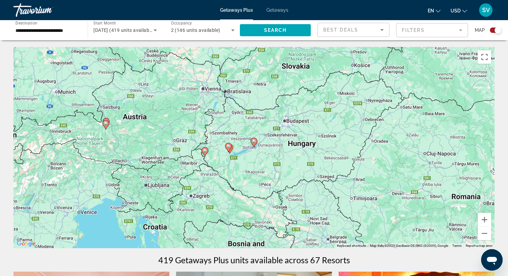
click at [260, 169] on div "To navigate, press the arrow keys. To activate drag with keyboard, press Alt + …" at bounding box center [253, 148] width 481 height 202
click at [231, 149] on gmp-advanced-marker "Main content" at bounding box center [228, 148] width 7 height 10
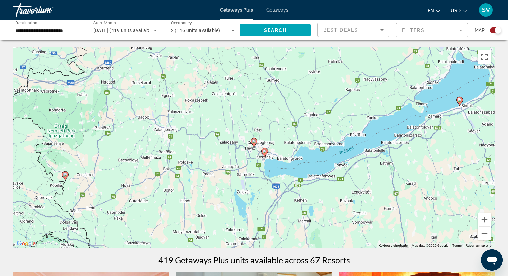
click at [264, 152] on image "Main content" at bounding box center [265, 151] width 4 height 4
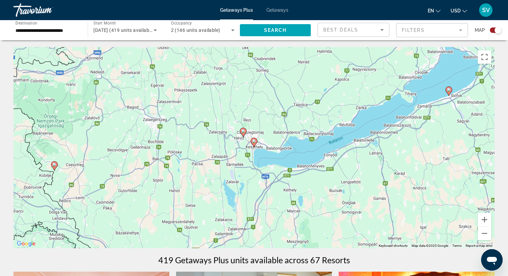
click at [255, 143] on image "Main content" at bounding box center [254, 141] width 4 height 4
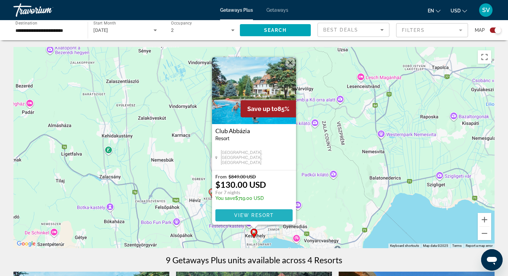
click at [268, 216] on span "View Resort" at bounding box center [254, 215] width 40 height 5
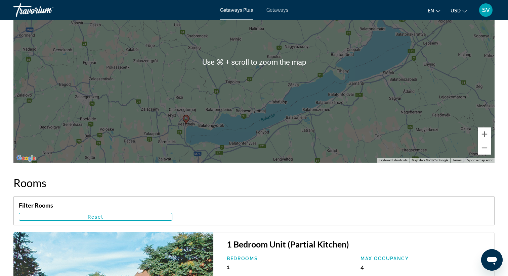
scroll to position [934, 0]
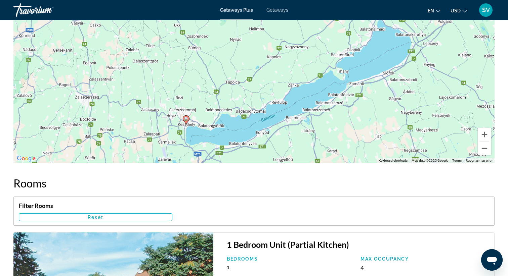
click at [483, 150] on button "Zoom out" at bounding box center [484, 148] width 13 height 13
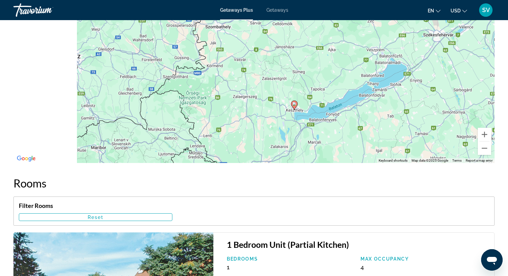
drag, startPoint x: 271, startPoint y: 127, endPoint x: 352, endPoint y: 153, distance: 85.0
click at [352, 153] on div "To activate drag with keyboard, press Alt + Enter. Once in keyboard drag state,…" at bounding box center [253, 63] width 481 height 202
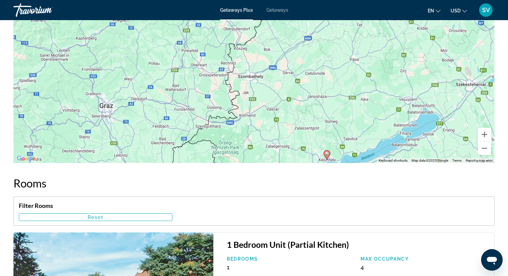
drag, startPoint x: 243, startPoint y: 102, endPoint x: 270, endPoint y: 142, distance: 48.2
click at [270, 142] on div "To activate drag with keyboard, press Alt + Enter. Once in keyboard drag state,…" at bounding box center [253, 63] width 481 height 202
click at [484, 146] on button "Zoom out" at bounding box center [484, 148] width 13 height 13
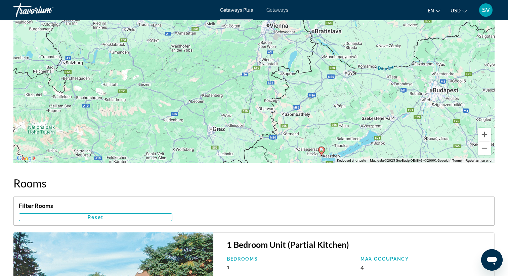
drag, startPoint x: 273, startPoint y: 87, endPoint x: 304, endPoint y: 133, distance: 55.4
click at [304, 133] on div "To activate drag with keyboard, press Alt + Enter. Once in keyboard drag state,…" at bounding box center [253, 63] width 481 height 202
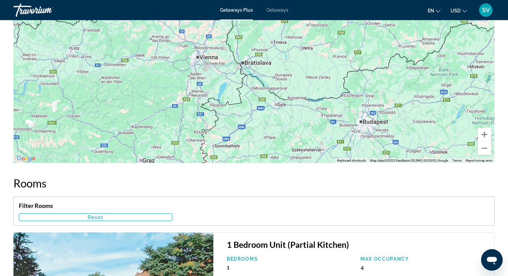
drag, startPoint x: 414, startPoint y: 103, endPoint x: 340, endPoint y: 135, distance: 81.1
click at [340, 135] on div "To activate drag with keyboard, press Alt + Enter. Once in keyboard drag state,…" at bounding box center [253, 63] width 481 height 202
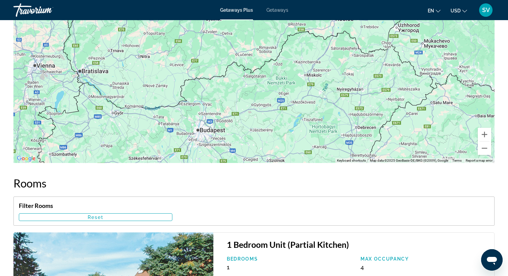
drag, startPoint x: 379, startPoint y: 109, endPoint x: 250, endPoint y: 103, distance: 129.5
click at [250, 103] on div "Main content" at bounding box center [253, 63] width 481 height 202
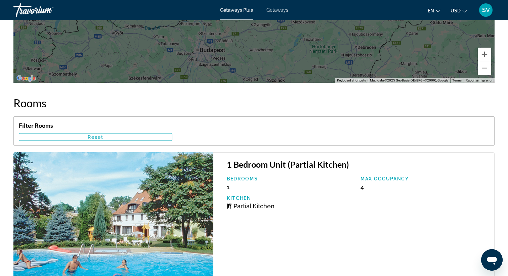
scroll to position [1015, 0]
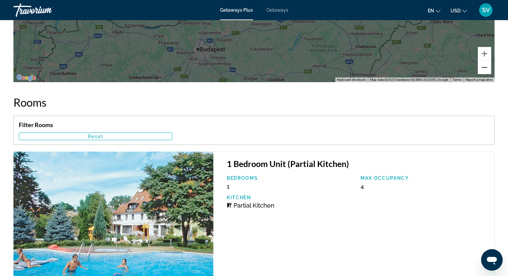
click at [484, 68] on button "Zoom out" at bounding box center [484, 67] width 13 height 13
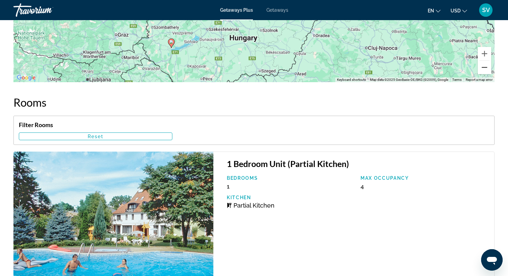
click at [484, 68] on button "Zoom out" at bounding box center [484, 67] width 13 height 13
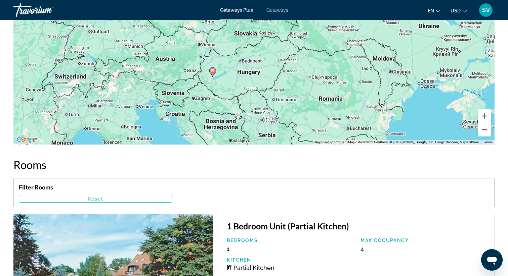
scroll to position [951, 0]
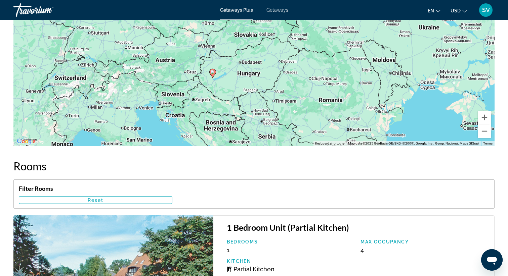
click at [485, 132] on button "Zoom out" at bounding box center [484, 131] width 13 height 13
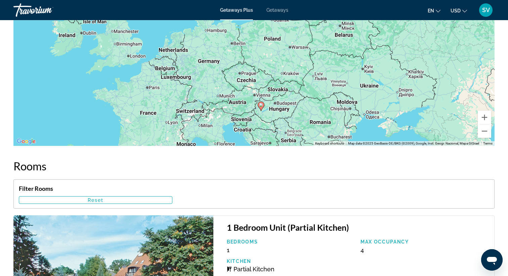
drag, startPoint x: 278, startPoint y: 77, endPoint x: 306, endPoint y: 127, distance: 57.6
click at [306, 127] on div "To activate drag with keyboard, press Alt + Enter. Once in keyboard drag state,…" at bounding box center [253, 46] width 481 height 202
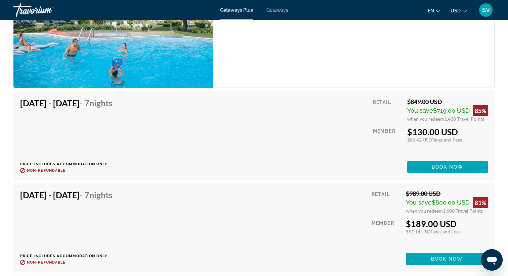
scroll to position [1231, 0]
